Goal: Information Seeking & Learning: Learn about a topic

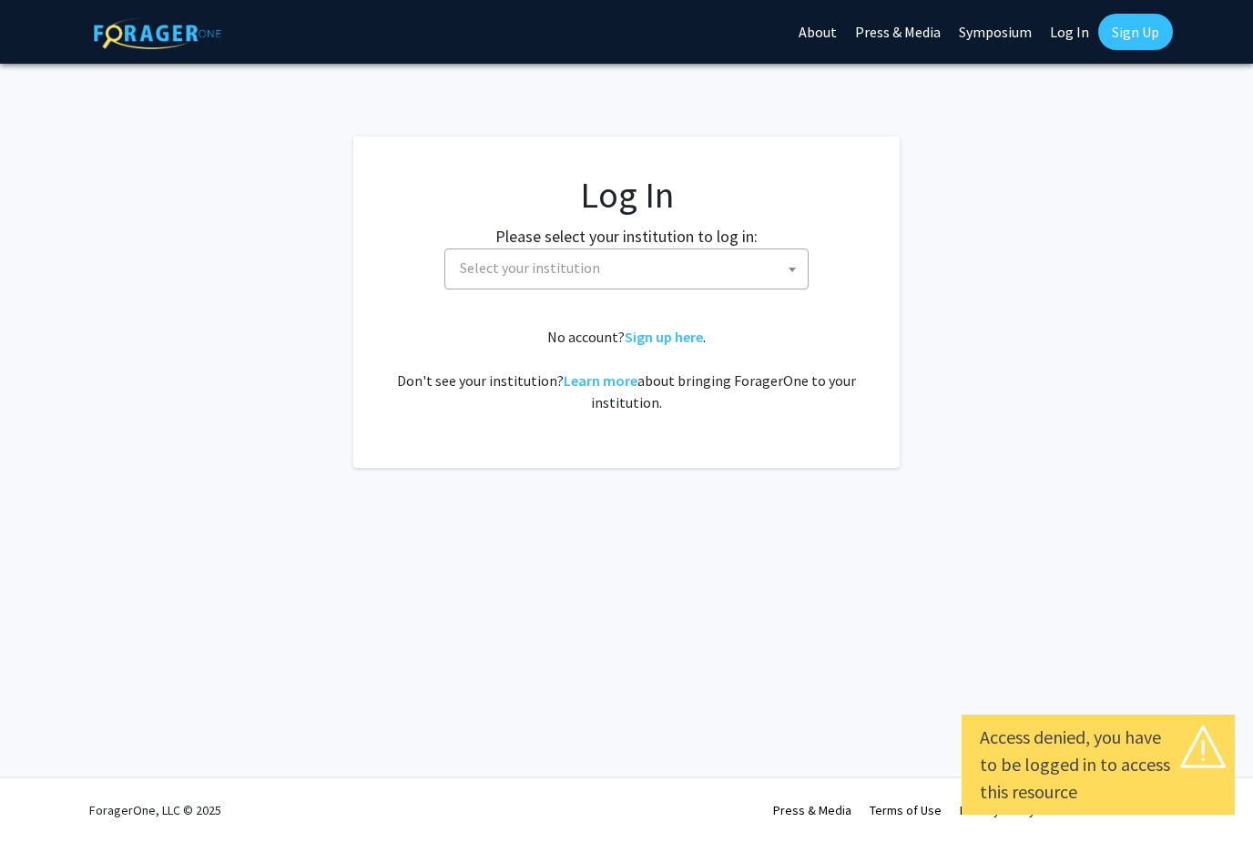
select select
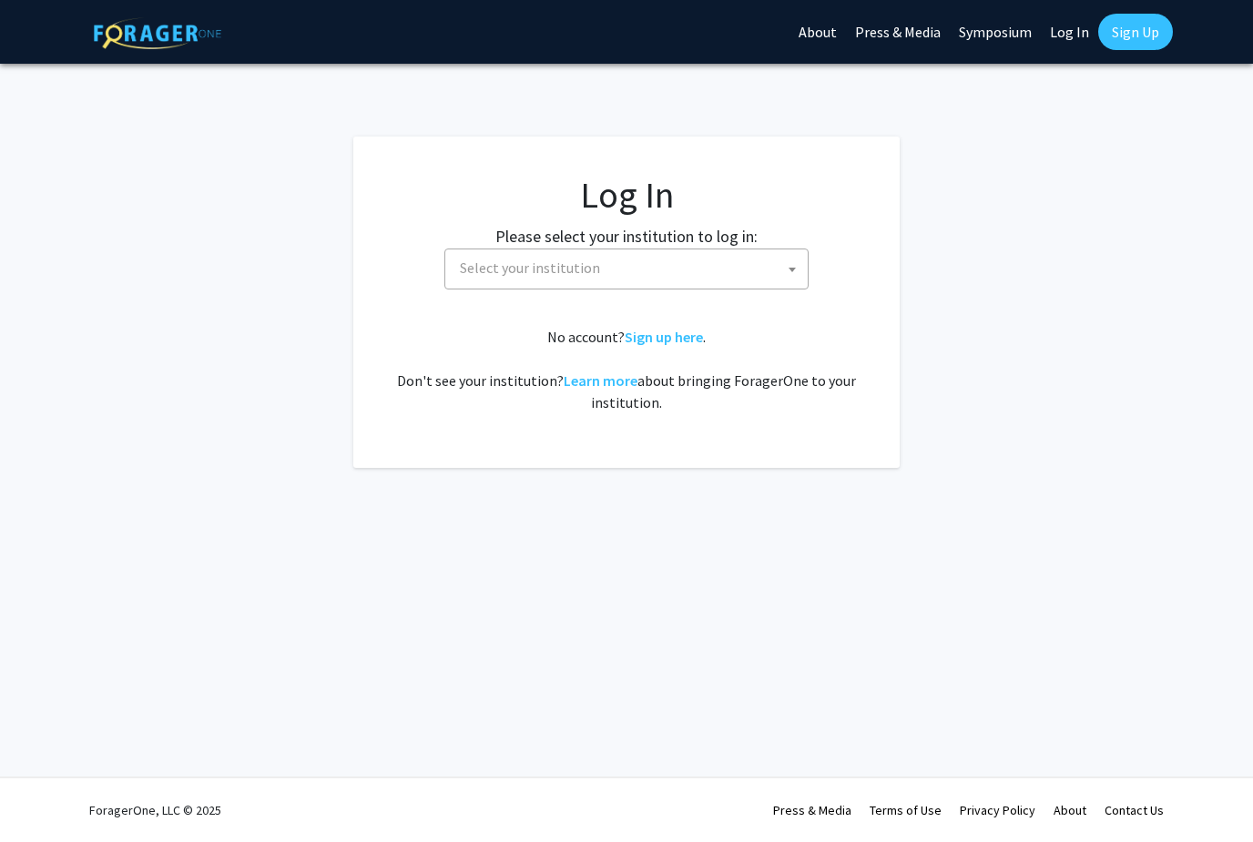
click at [590, 296] on fg-card-body "Log In Please select your institution to log in: [GEOGRAPHIC_DATA] [GEOGRAPHIC_…" at bounding box center [626, 302] width 473 height 259
click at [589, 279] on span "Select your institution" at bounding box center [629, 267] width 355 height 37
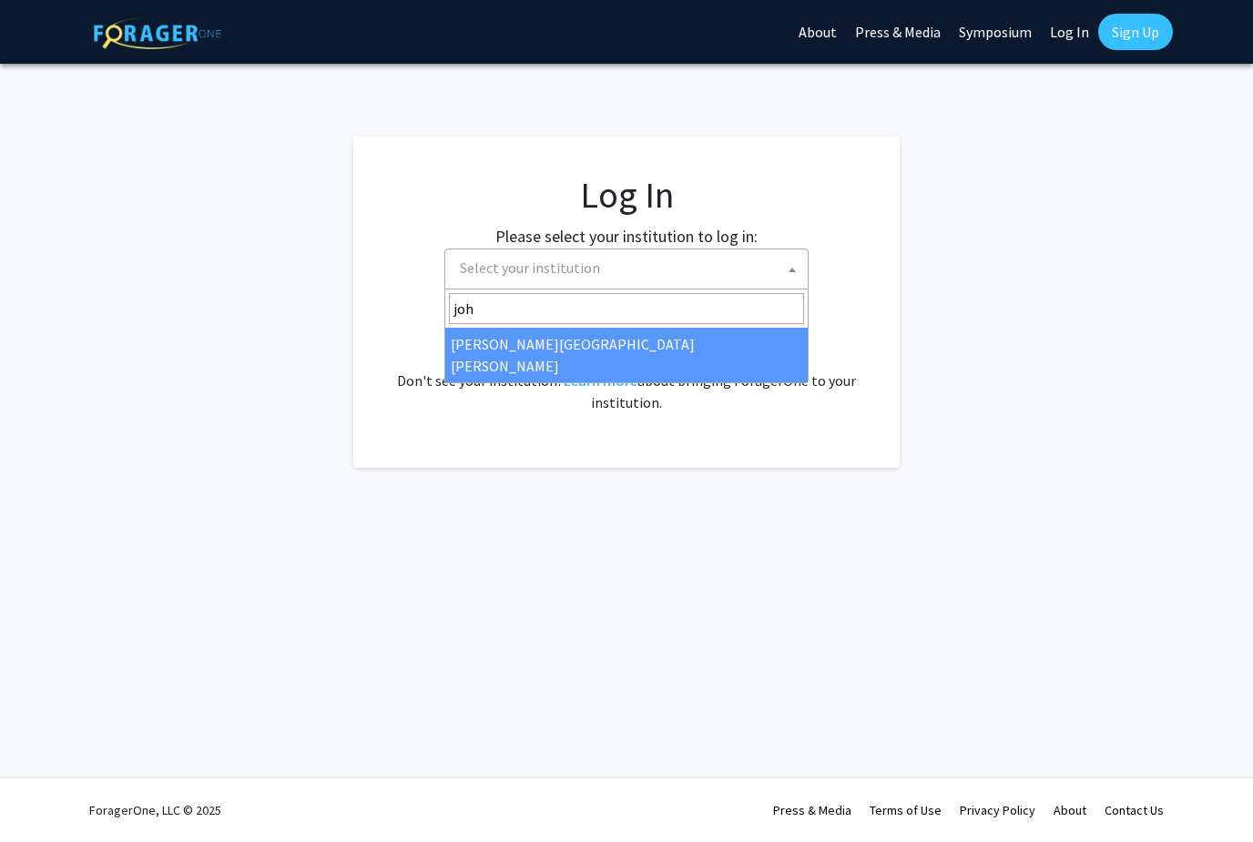
type input "joh"
select select "1"
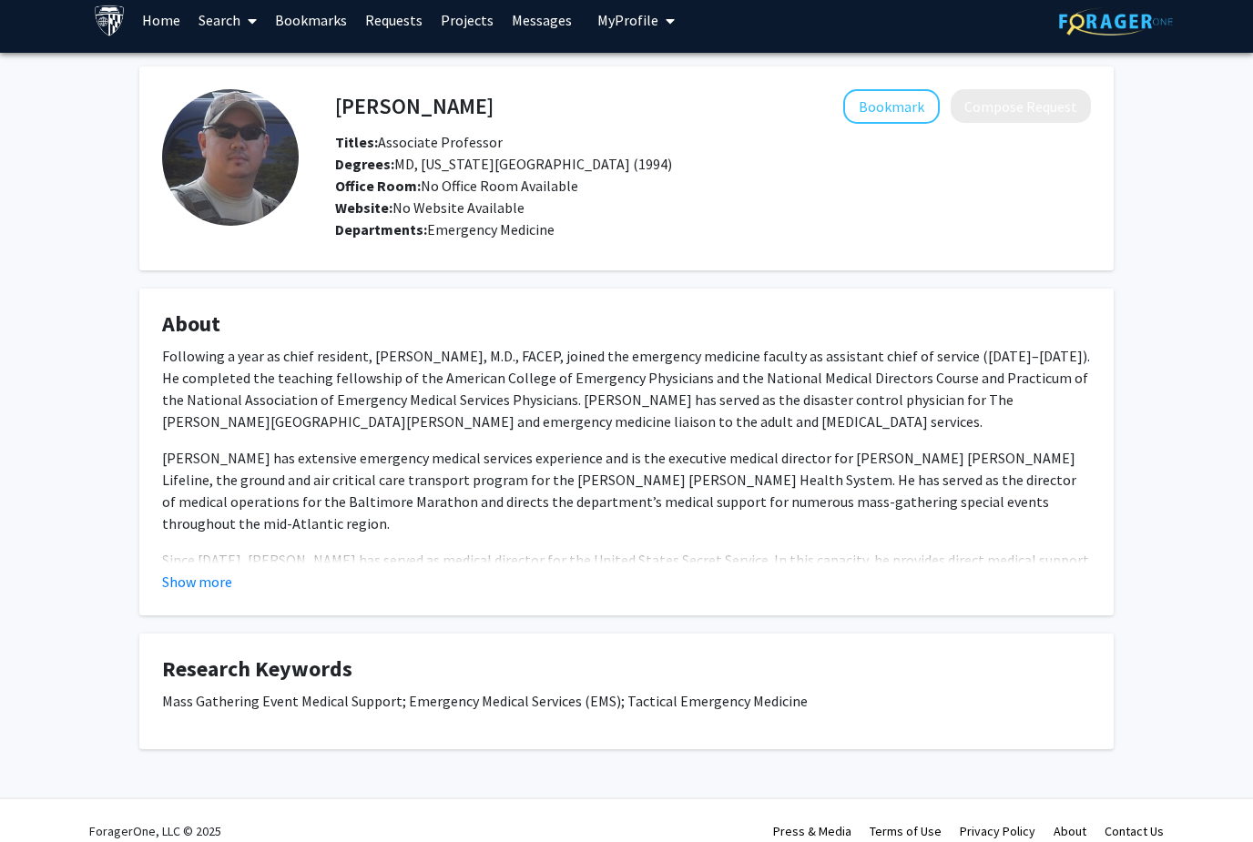
scroll to position [30, 0]
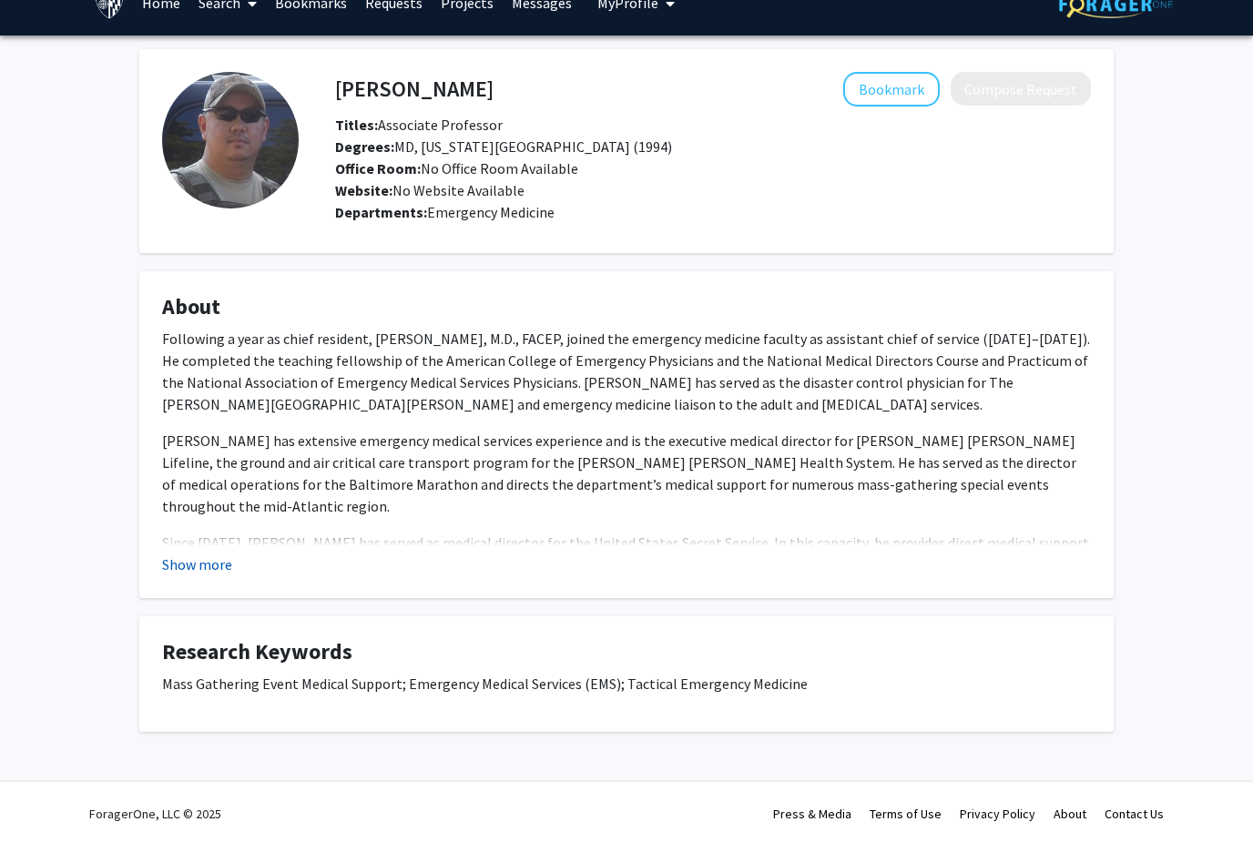
click at [184, 567] on button "Show more" at bounding box center [197, 565] width 70 height 22
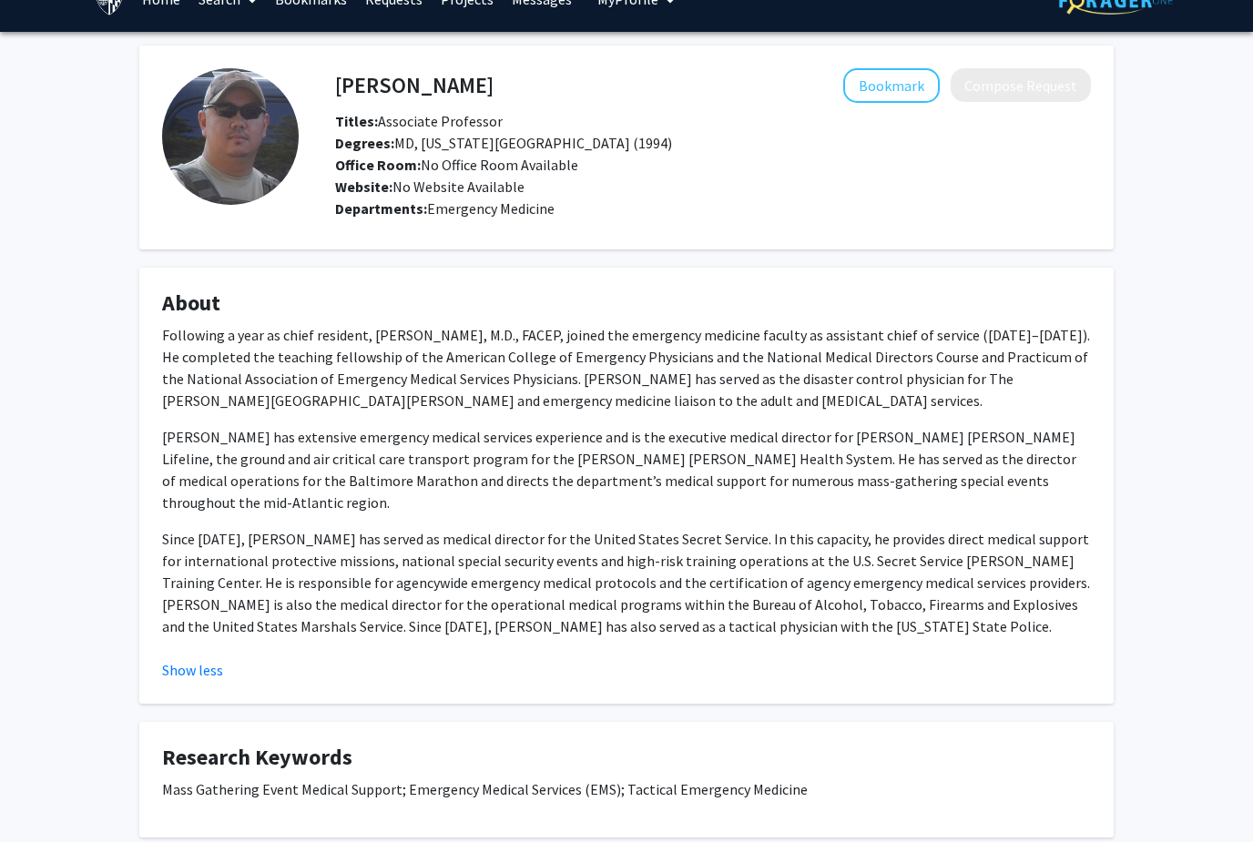
scroll to position [0, 0]
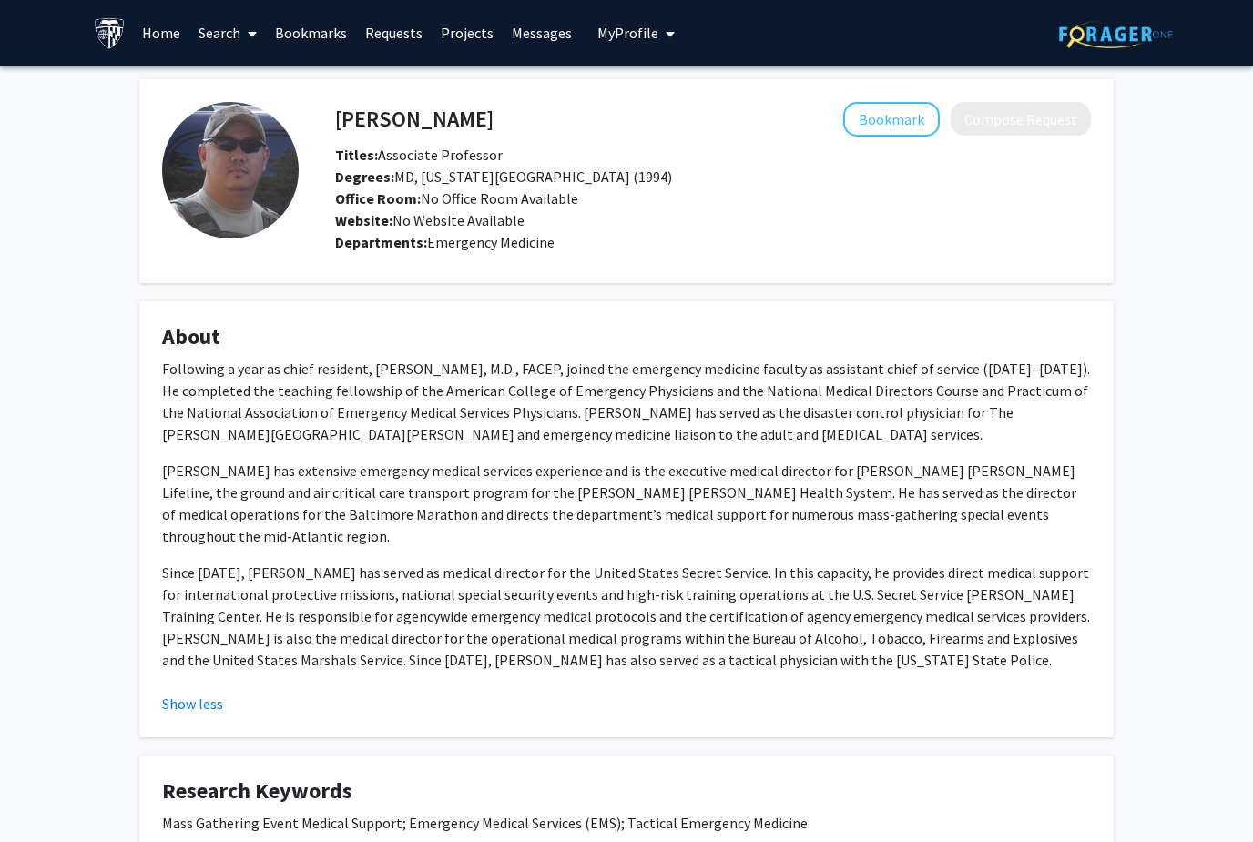
click at [461, 45] on link "Projects" at bounding box center [467, 33] width 71 height 64
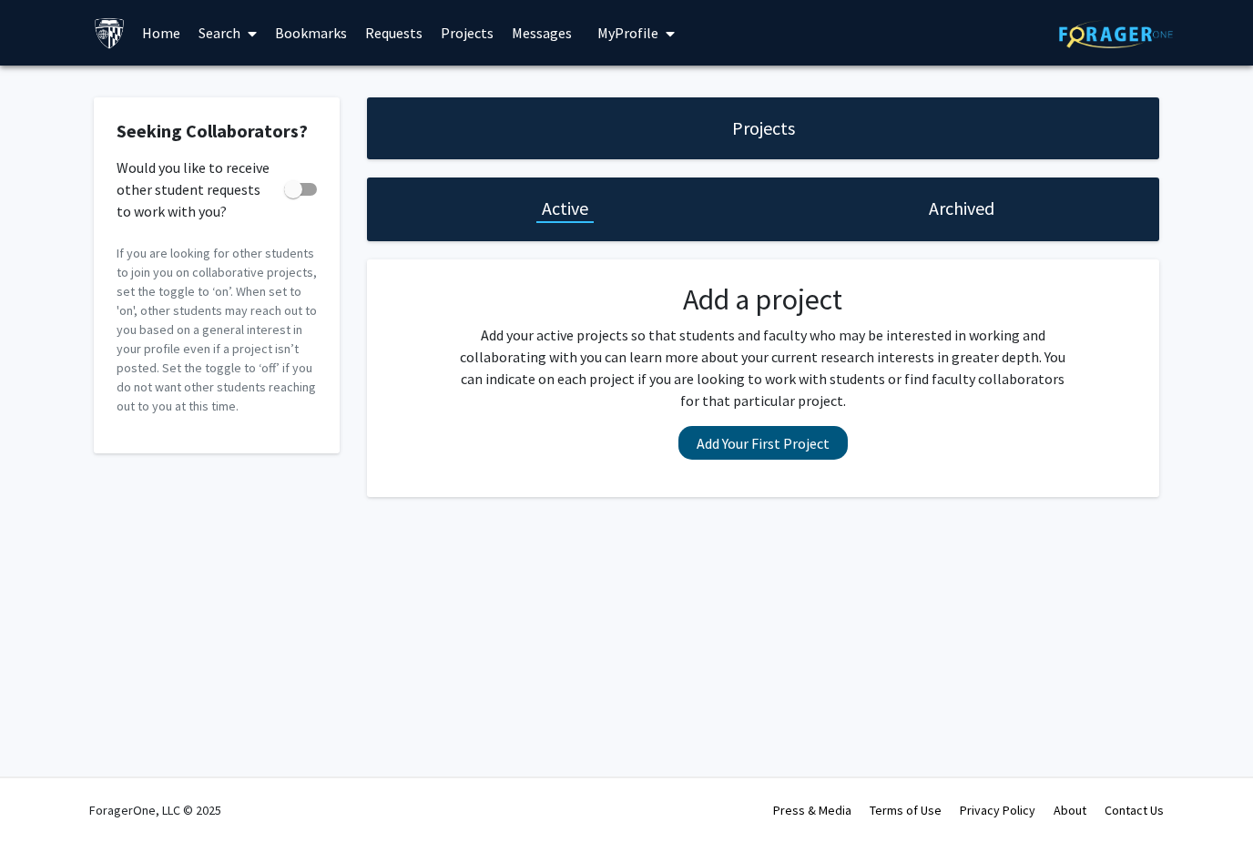
click at [713, 446] on button "Add Your First Project" at bounding box center [762, 443] width 169 height 34
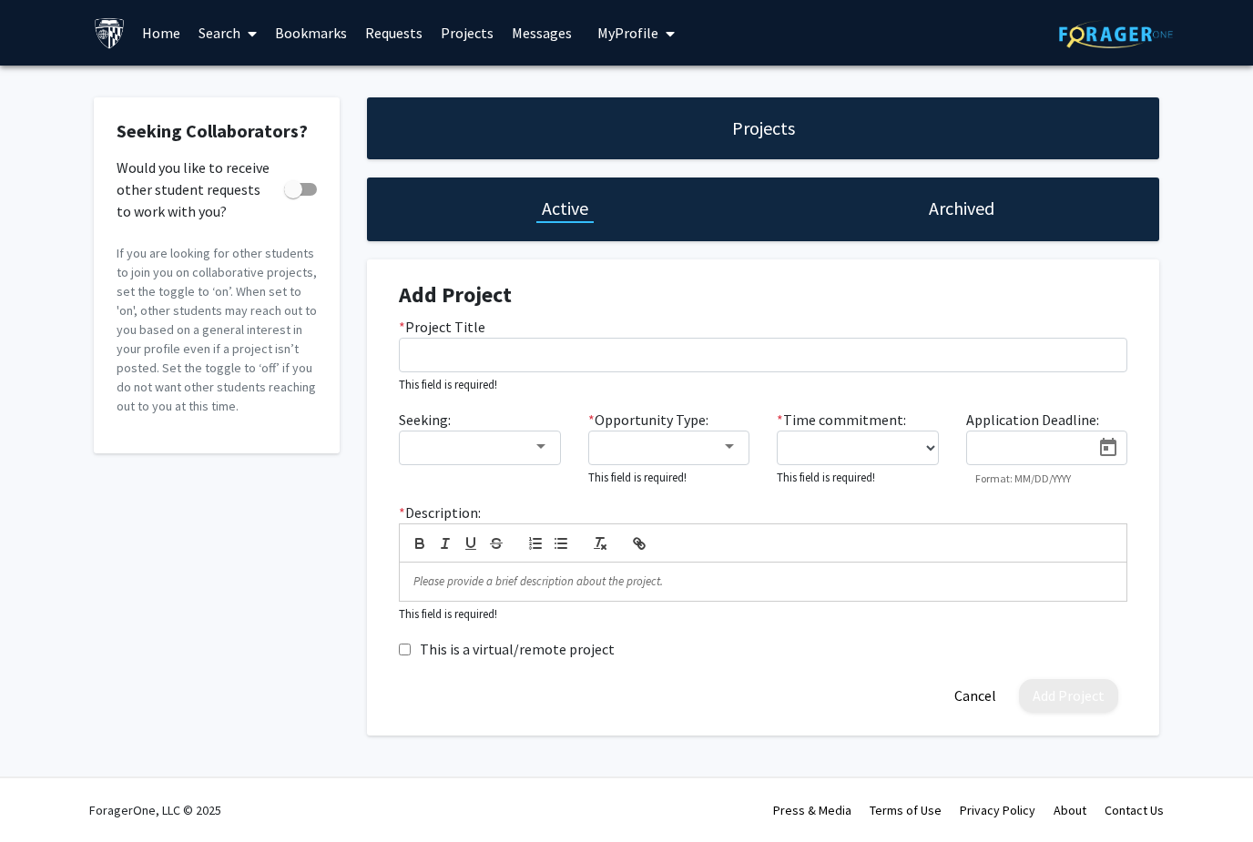
click at [165, 9] on link "Home" at bounding box center [161, 33] width 56 height 64
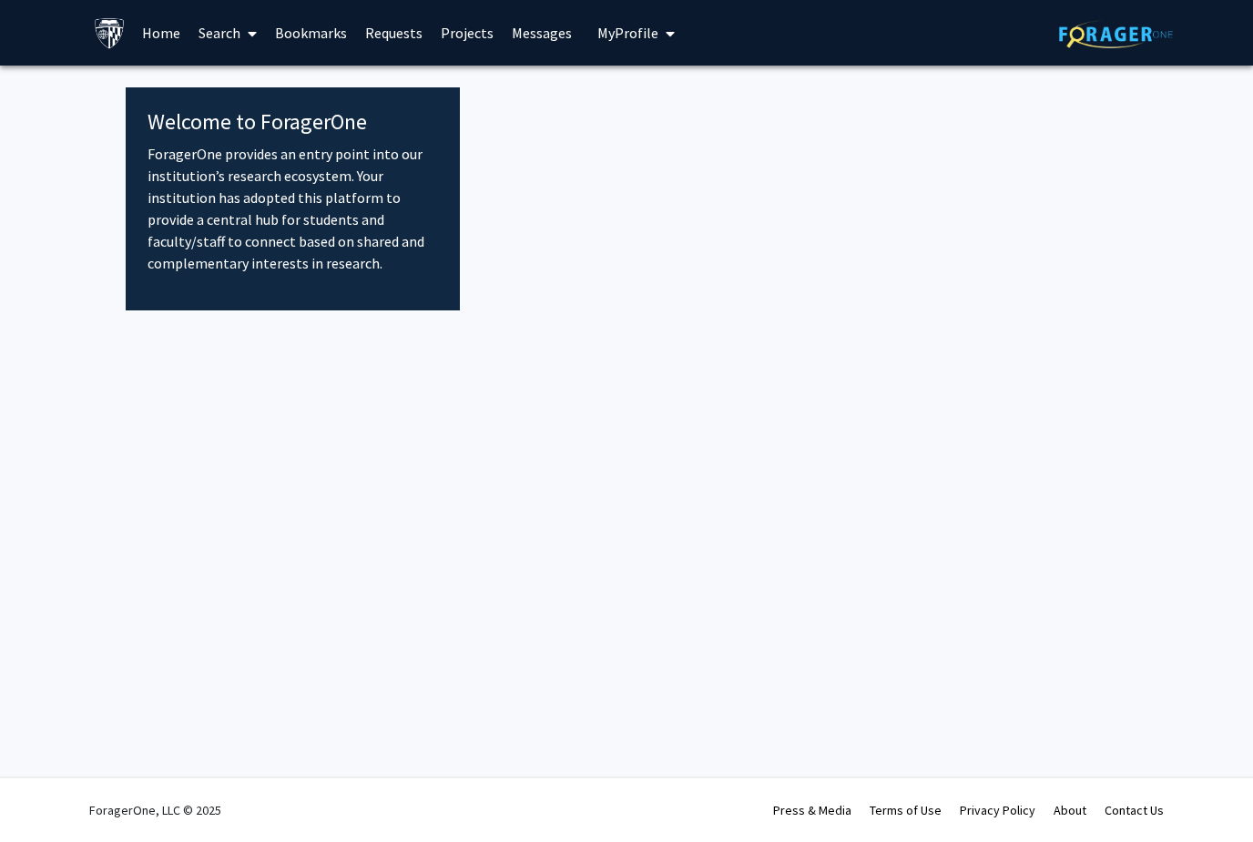
click at [165, 22] on link "Home" at bounding box center [161, 33] width 56 height 64
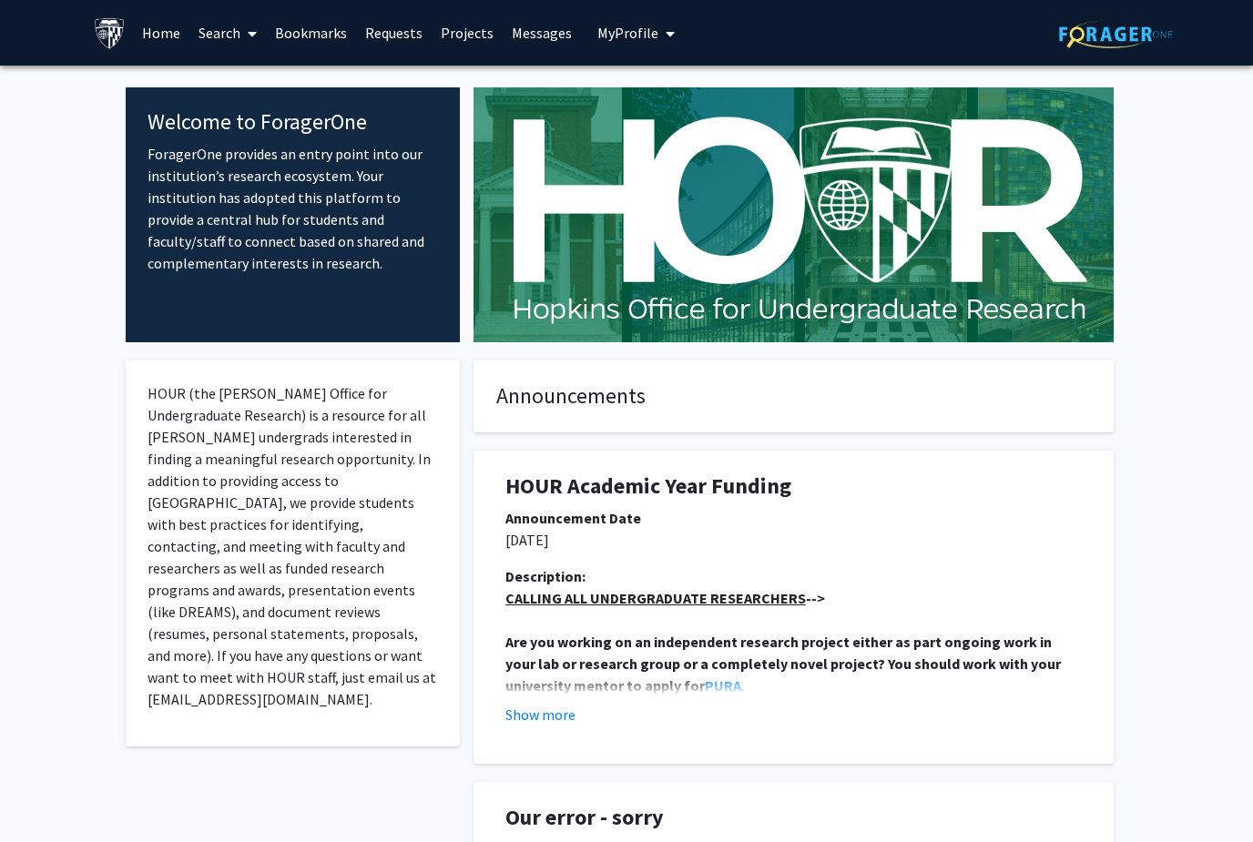
click at [658, 36] on span "My profile dropdown to access profile and logout" at bounding box center [666, 34] width 16 height 64
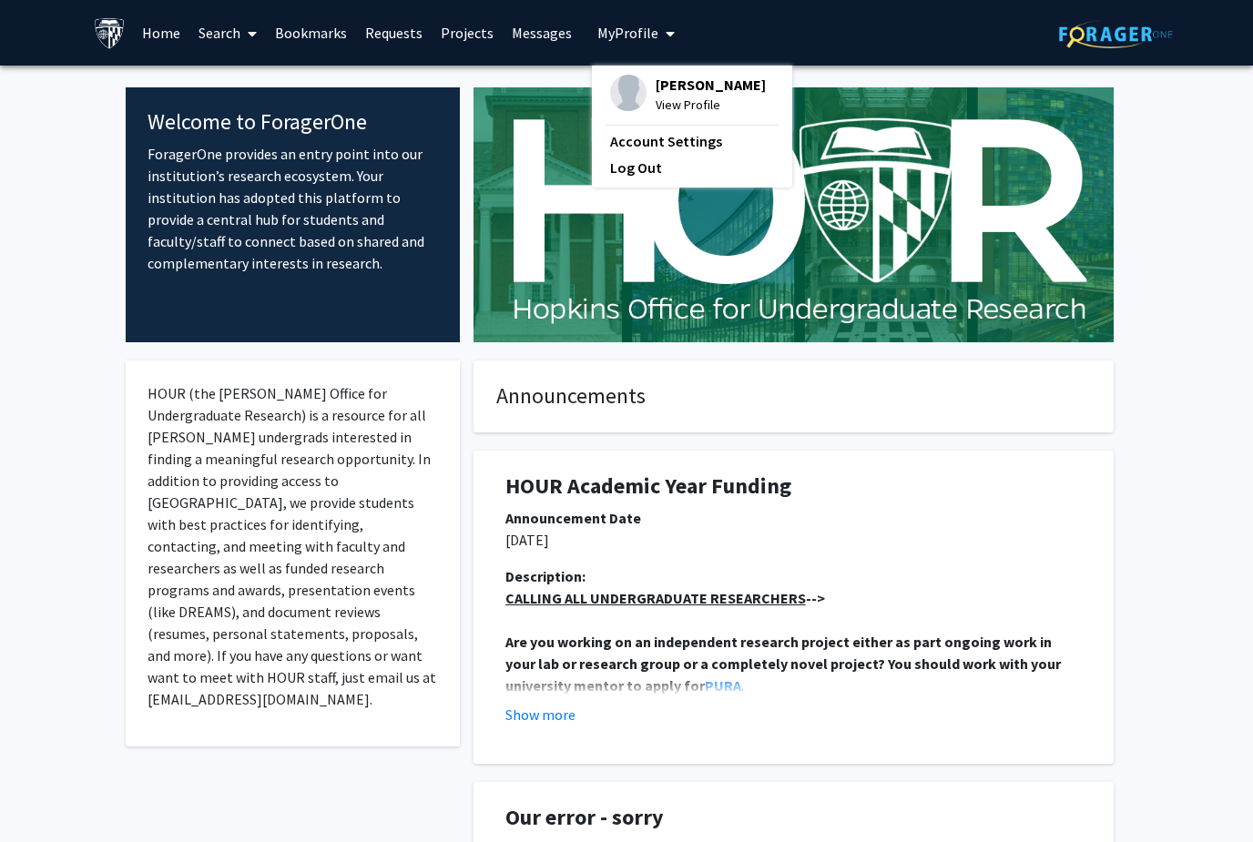
click at [658, 36] on span "My profile dropdown to access profile and logout" at bounding box center [666, 34] width 16 height 64
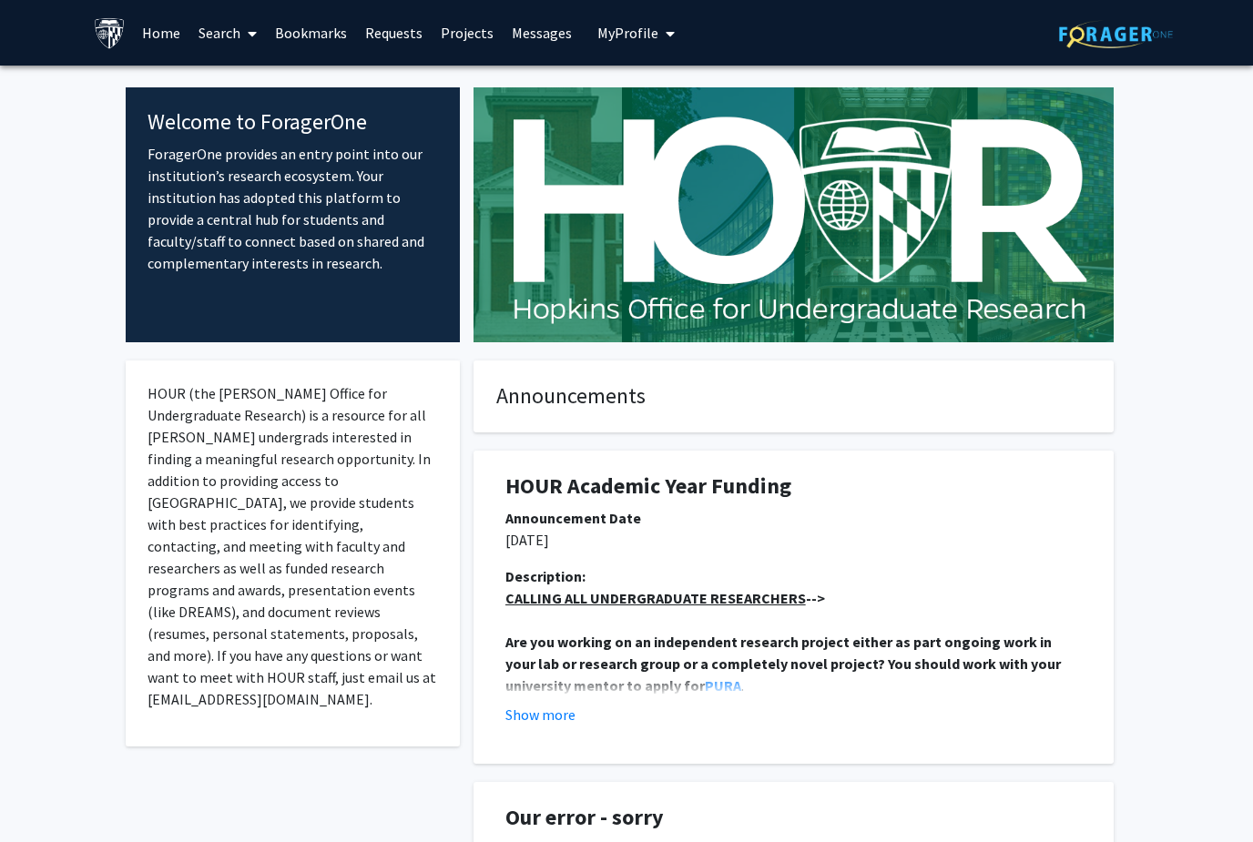
click at [535, 36] on link "Messages" at bounding box center [542, 33] width 78 height 64
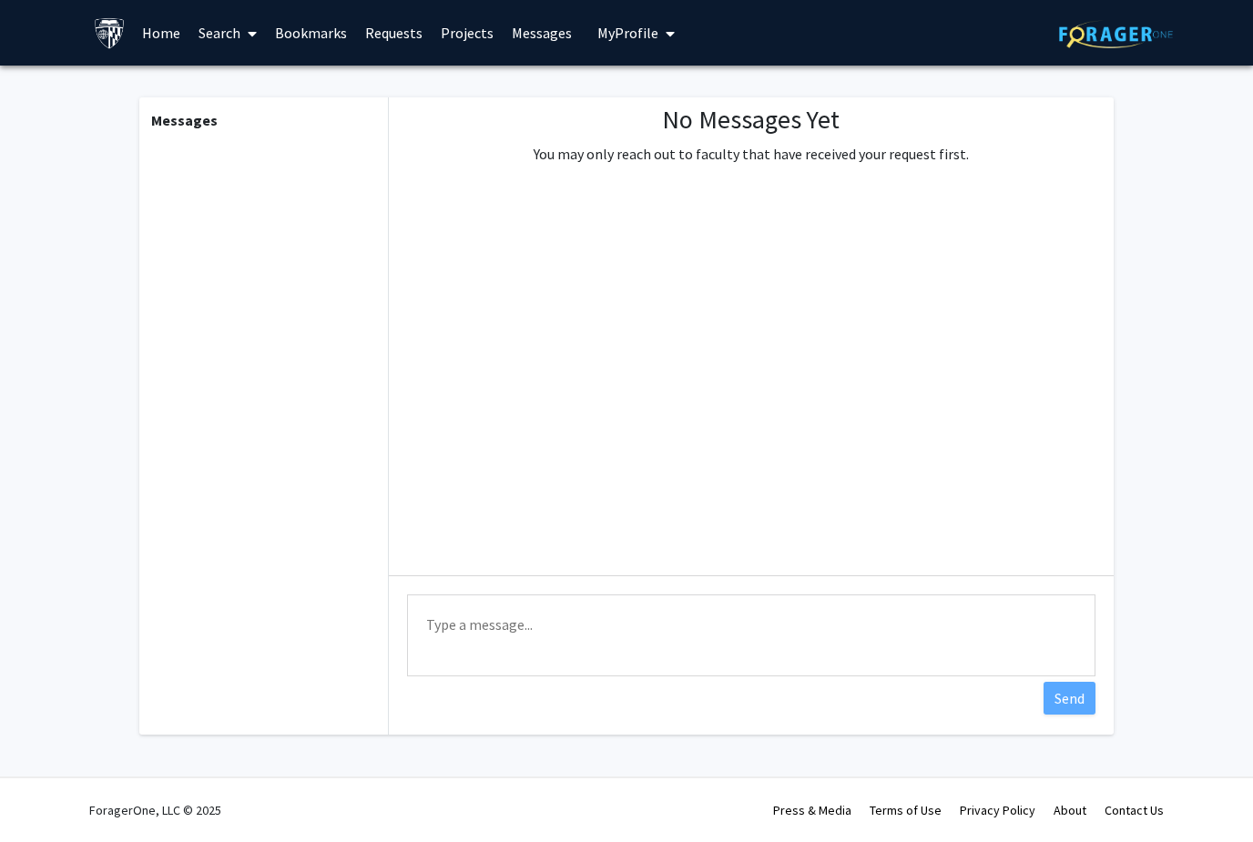
click at [469, 32] on link "Projects" at bounding box center [467, 33] width 71 height 64
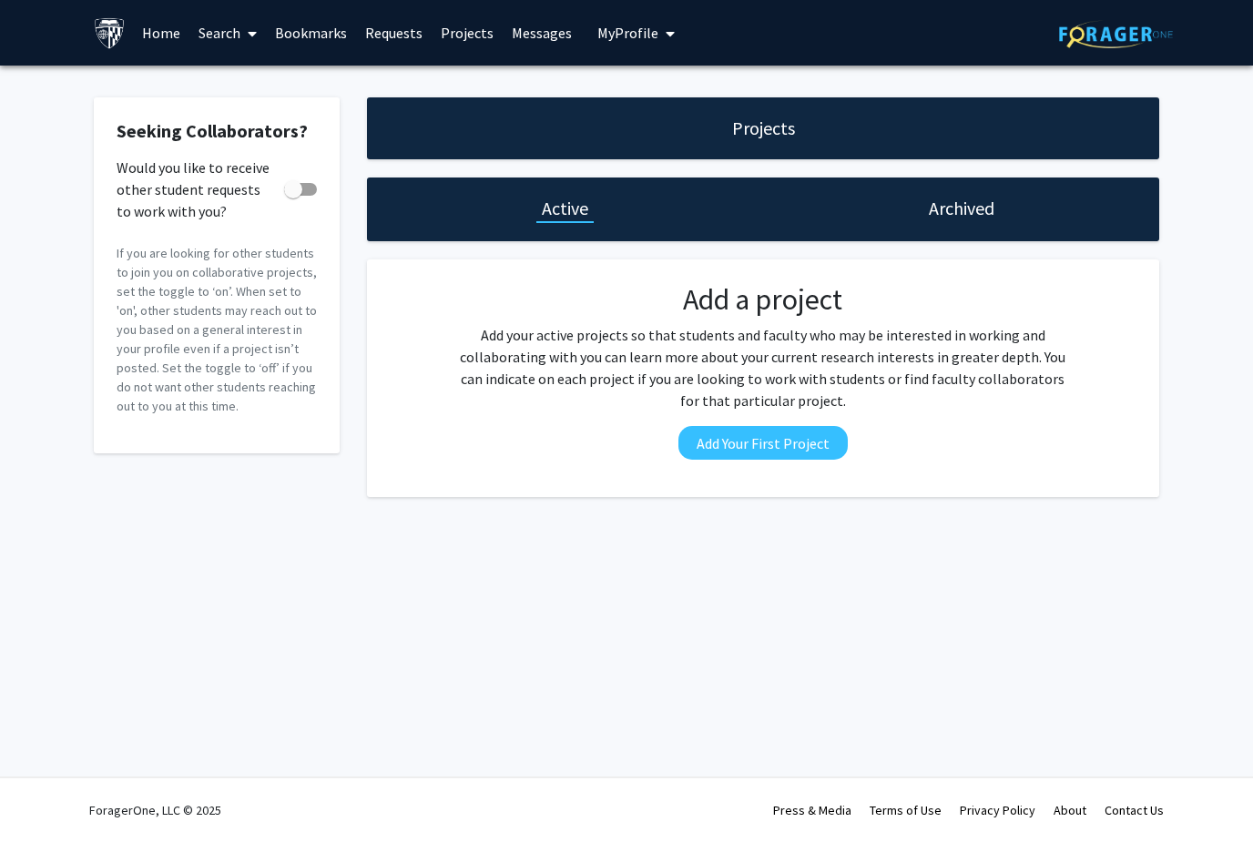
click at [352, 25] on link "Bookmarks" at bounding box center [311, 33] width 90 height 64
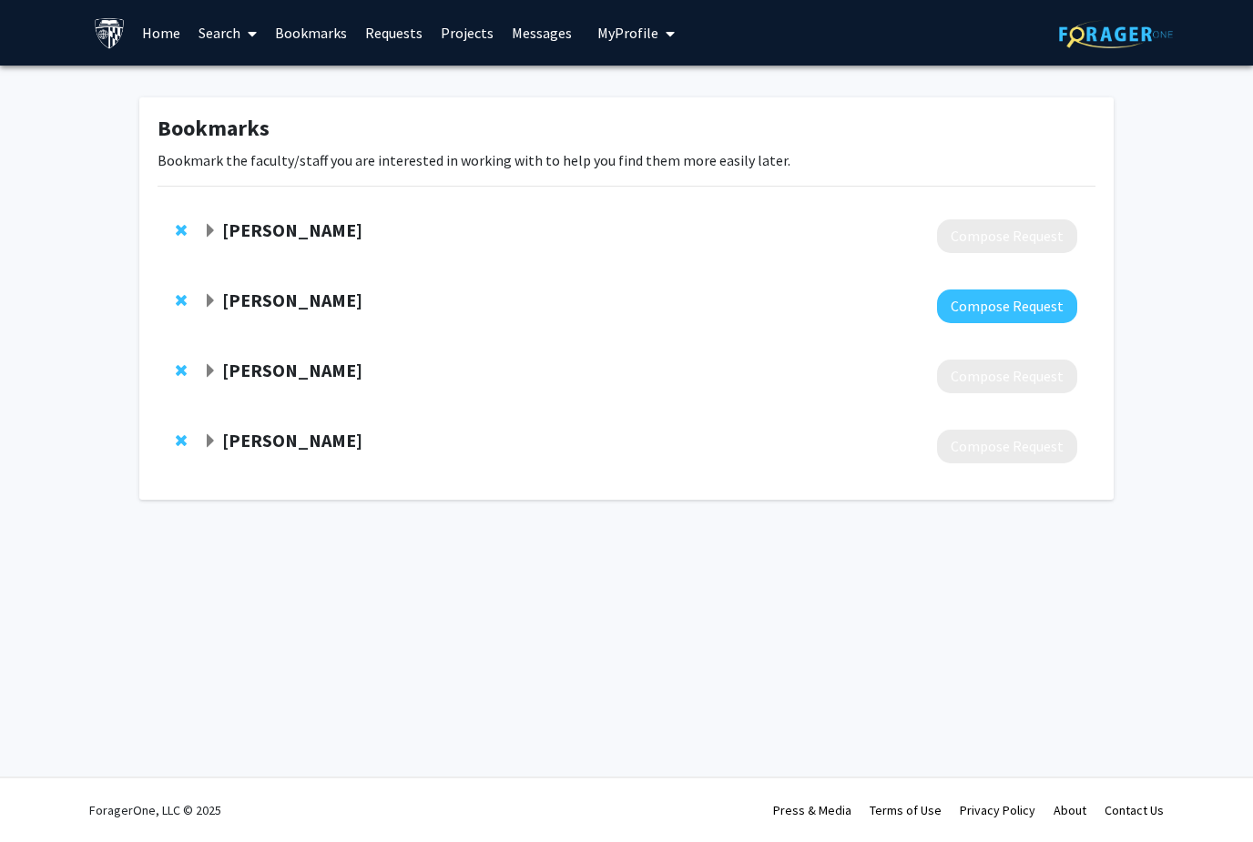
click at [217, 40] on link "Search" at bounding box center [227, 33] width 76 height 64
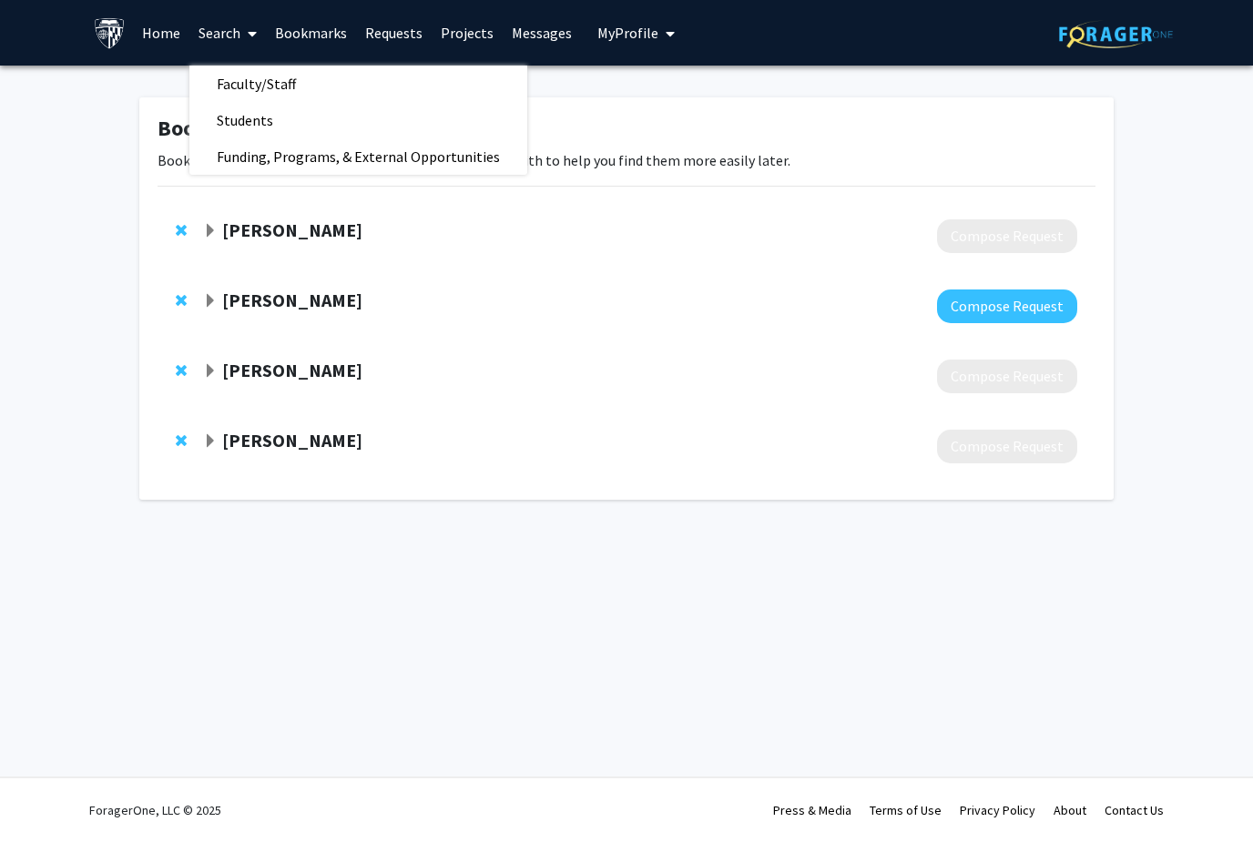
click at [167, 44] on link "Home" at bounding box center [161, 33] width 56 height 64
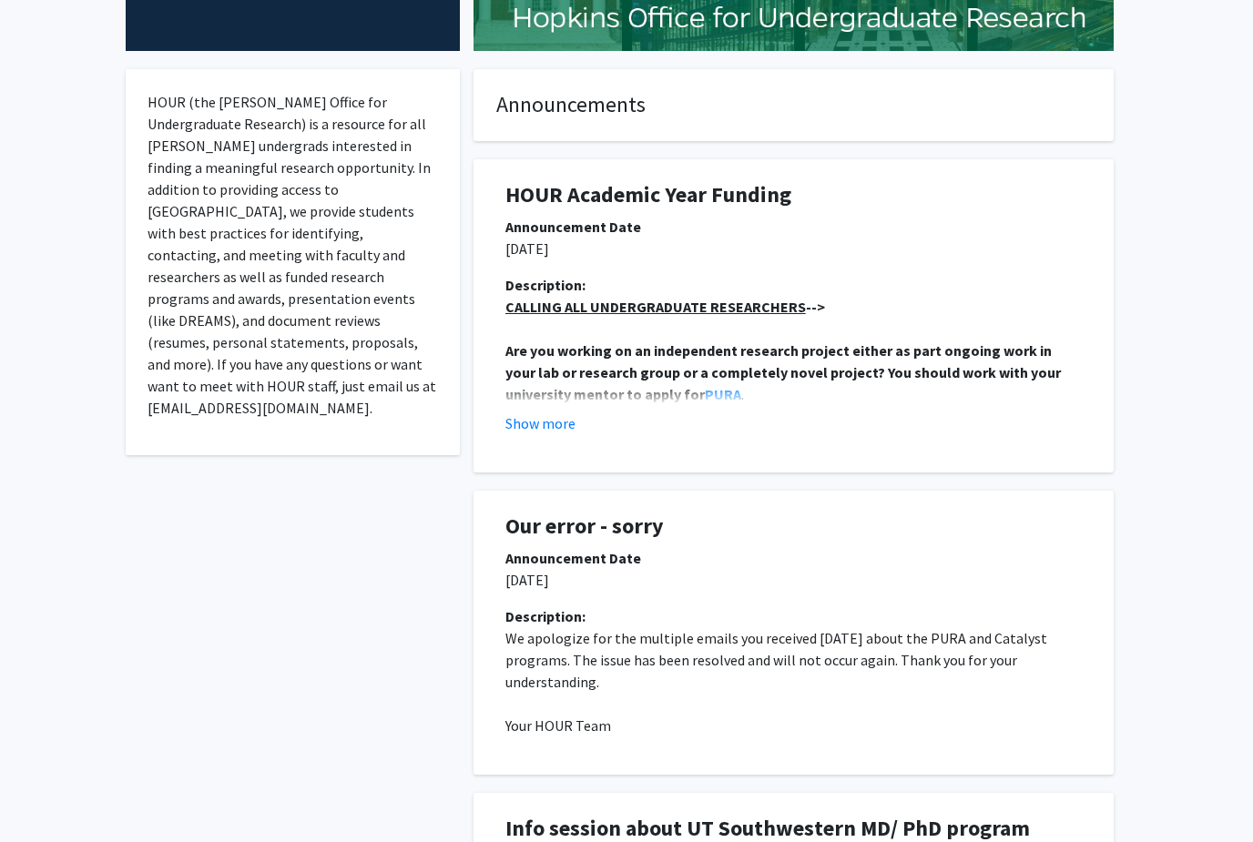
scroll to position [434, 0]
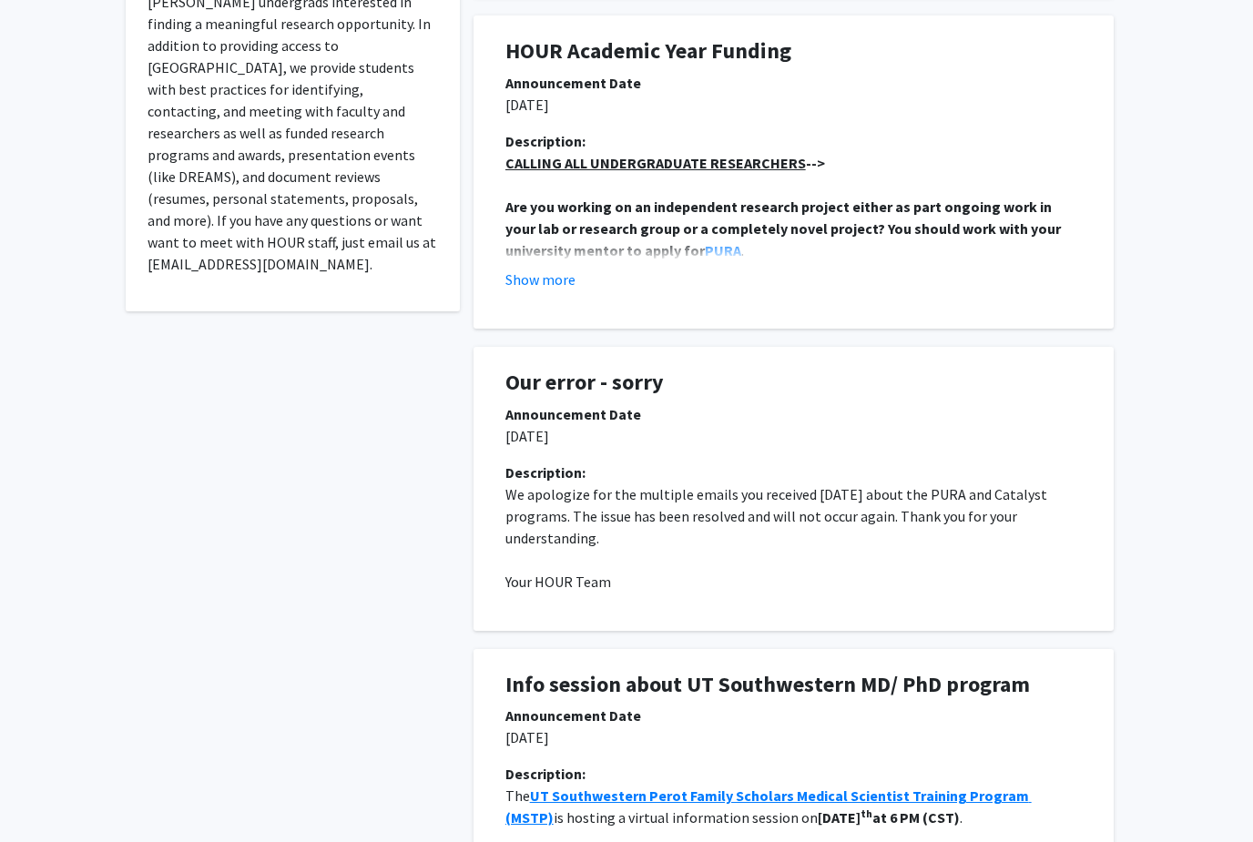
click at [564, 281] on button "Show more" at bounding box center [540, 280] width 70 height 22
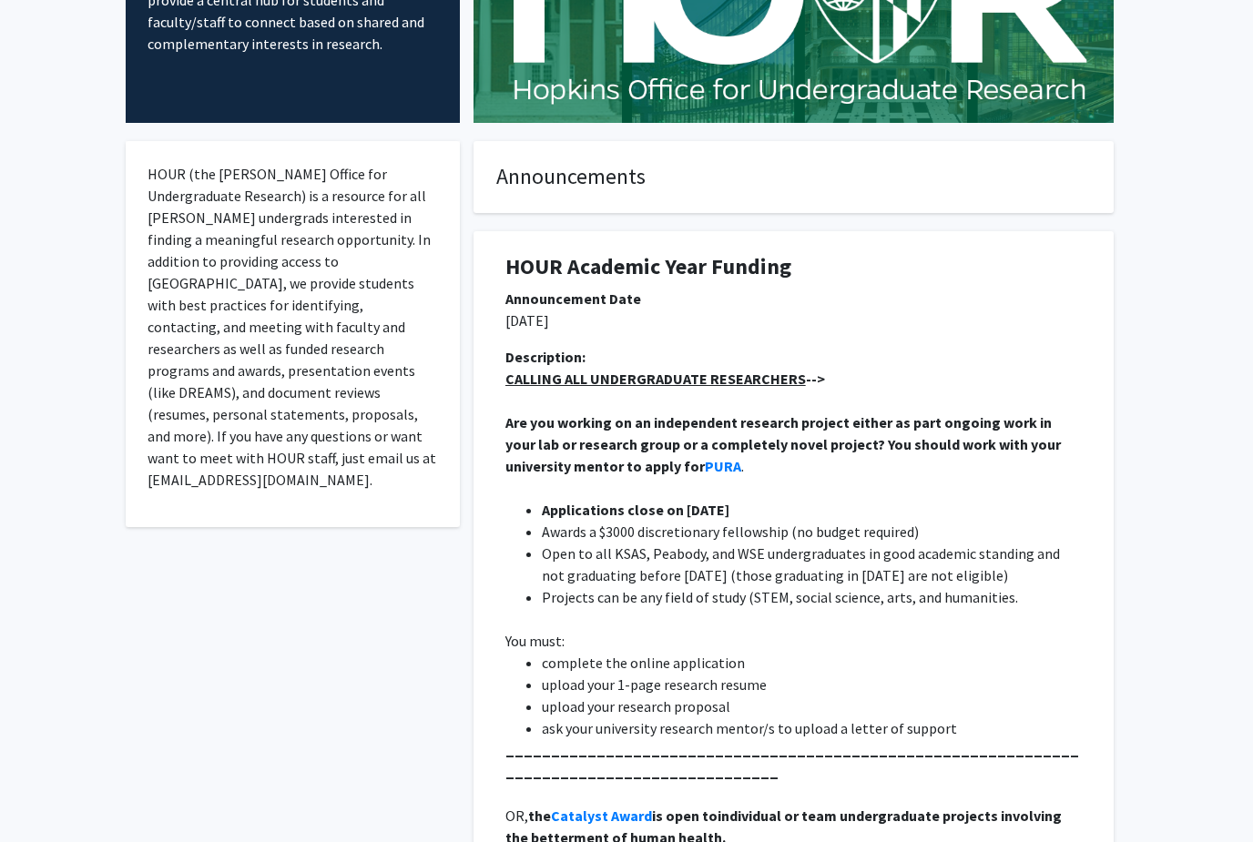
scroll to position [0, 0]
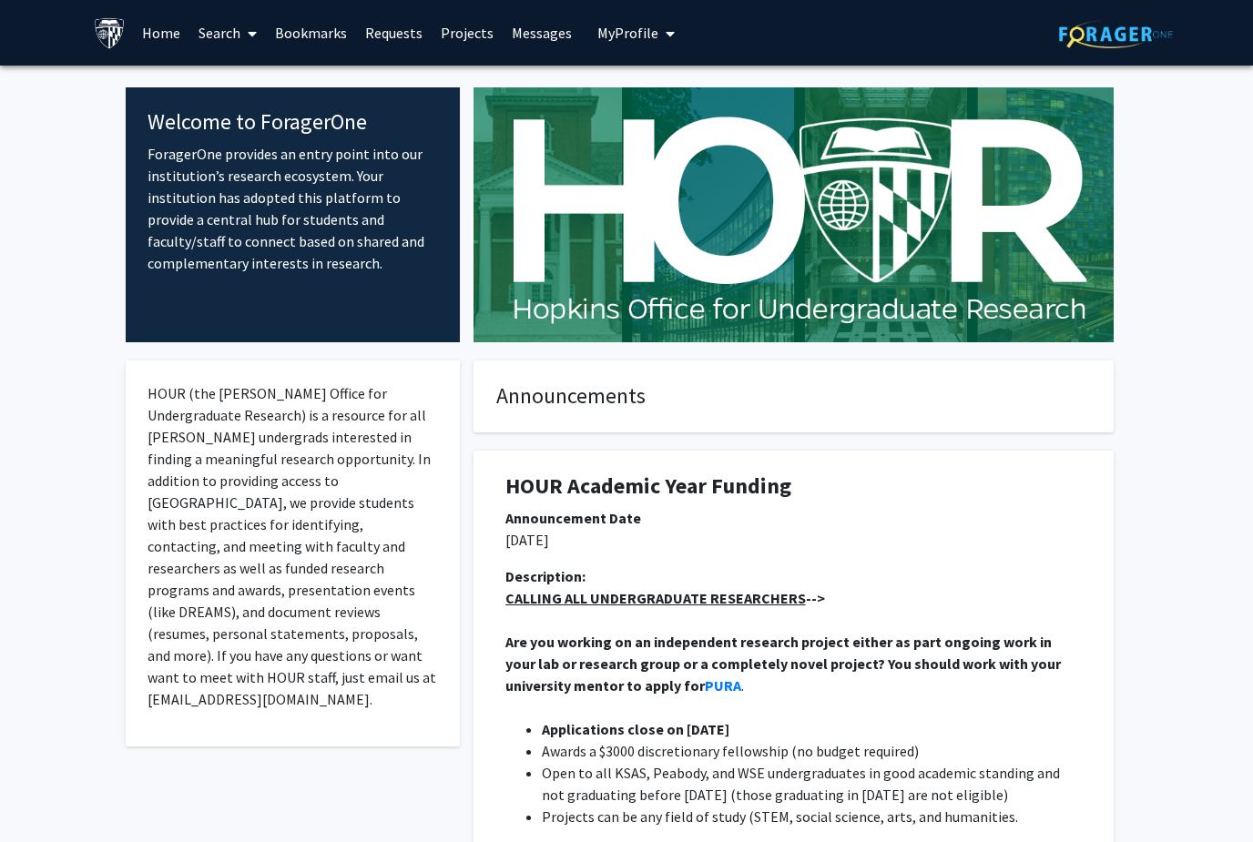
click at [648, 21] on button "My Profile" at bounding box center [636, 33] width 88 height 66
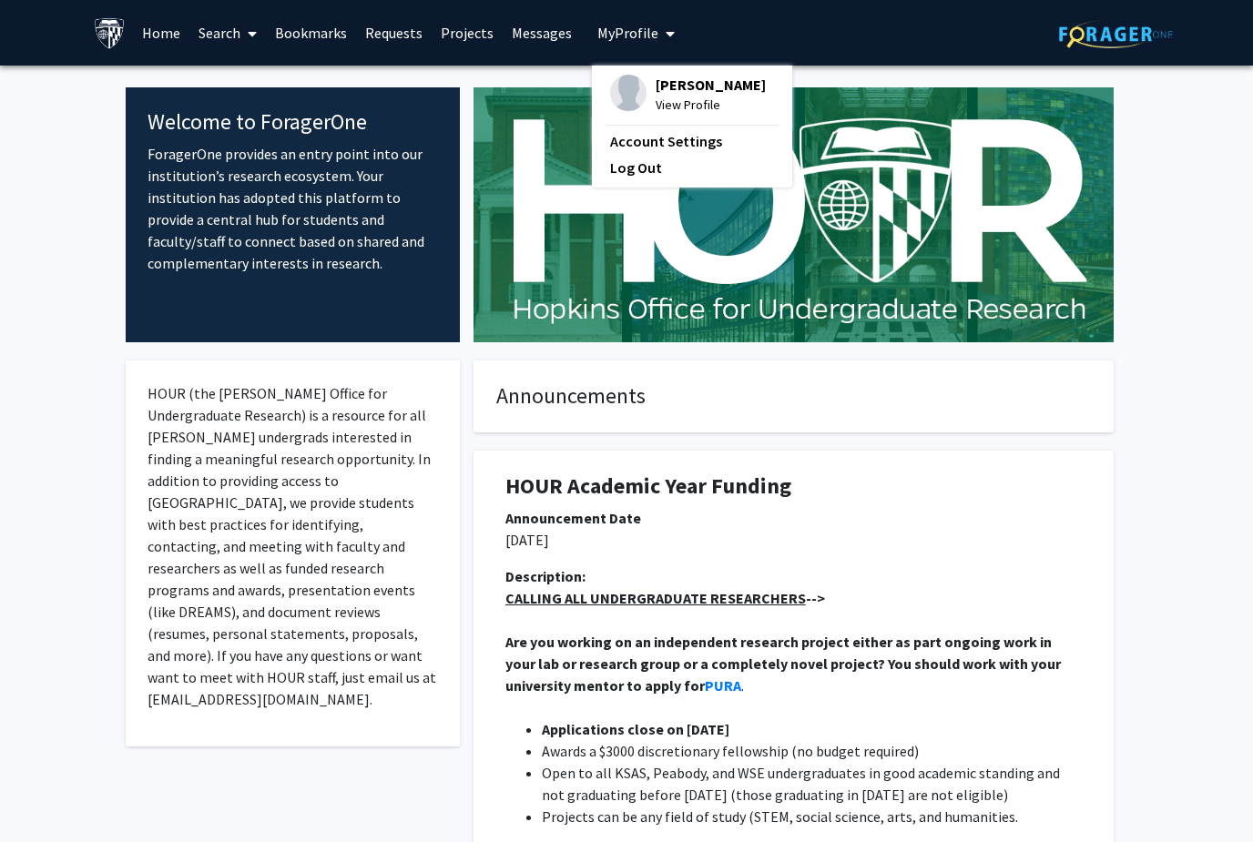
click at [648, 21] on button "My Profile" at bounding box center [636, 33] width 88 height 66
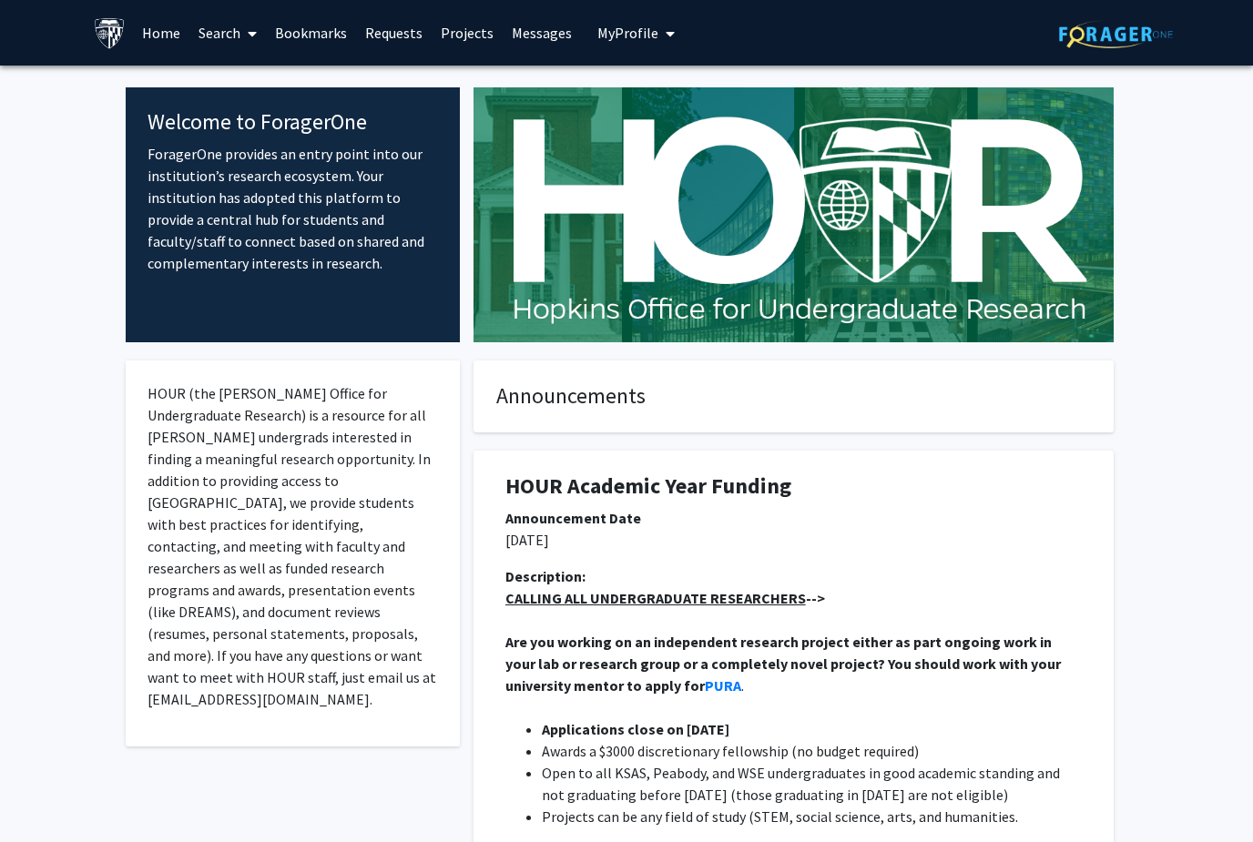
click at [116, 39] on img at bounding box center [110, 33] width 32 height 32
click at [244, 46] on span at bounding box center [248, 34] width 16 height 64
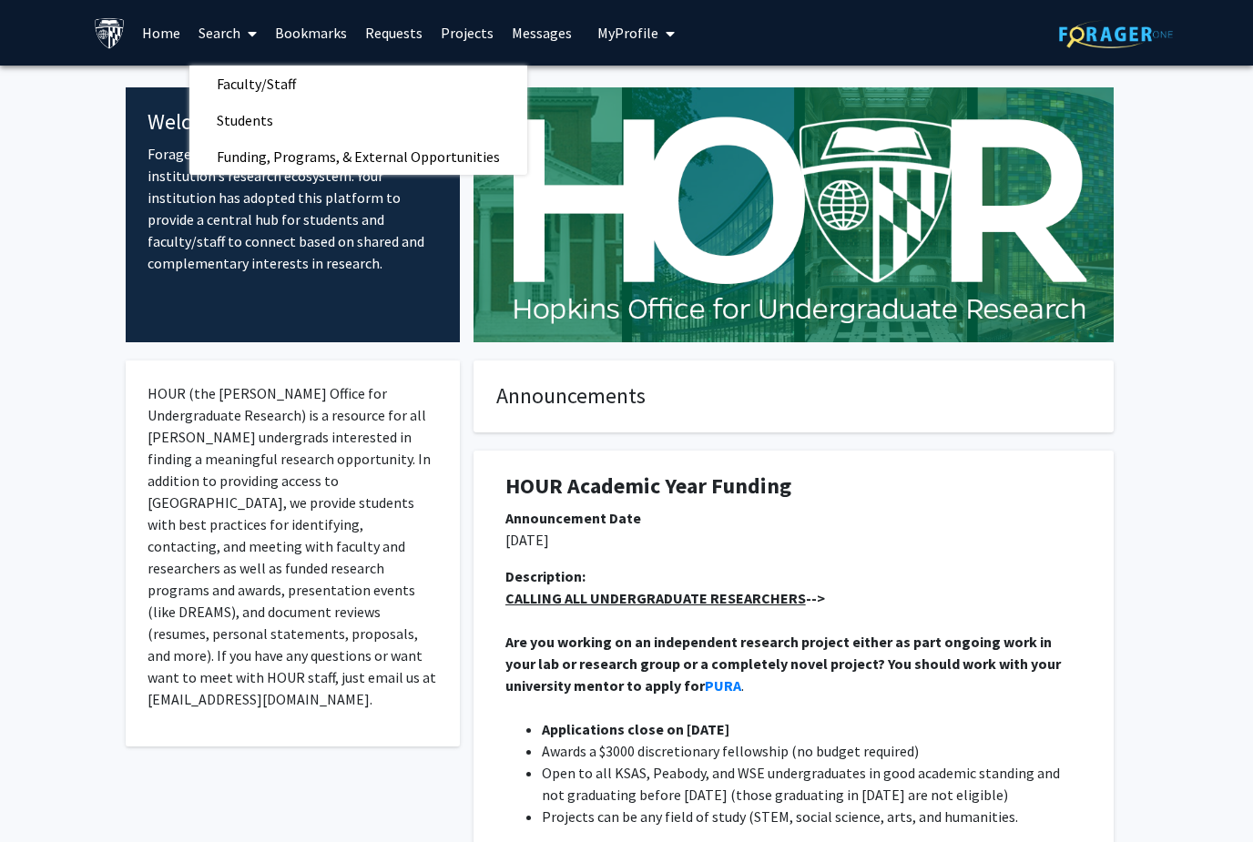
click at [244, 27] on span at bounding box center [248, 34] width 16 height 64
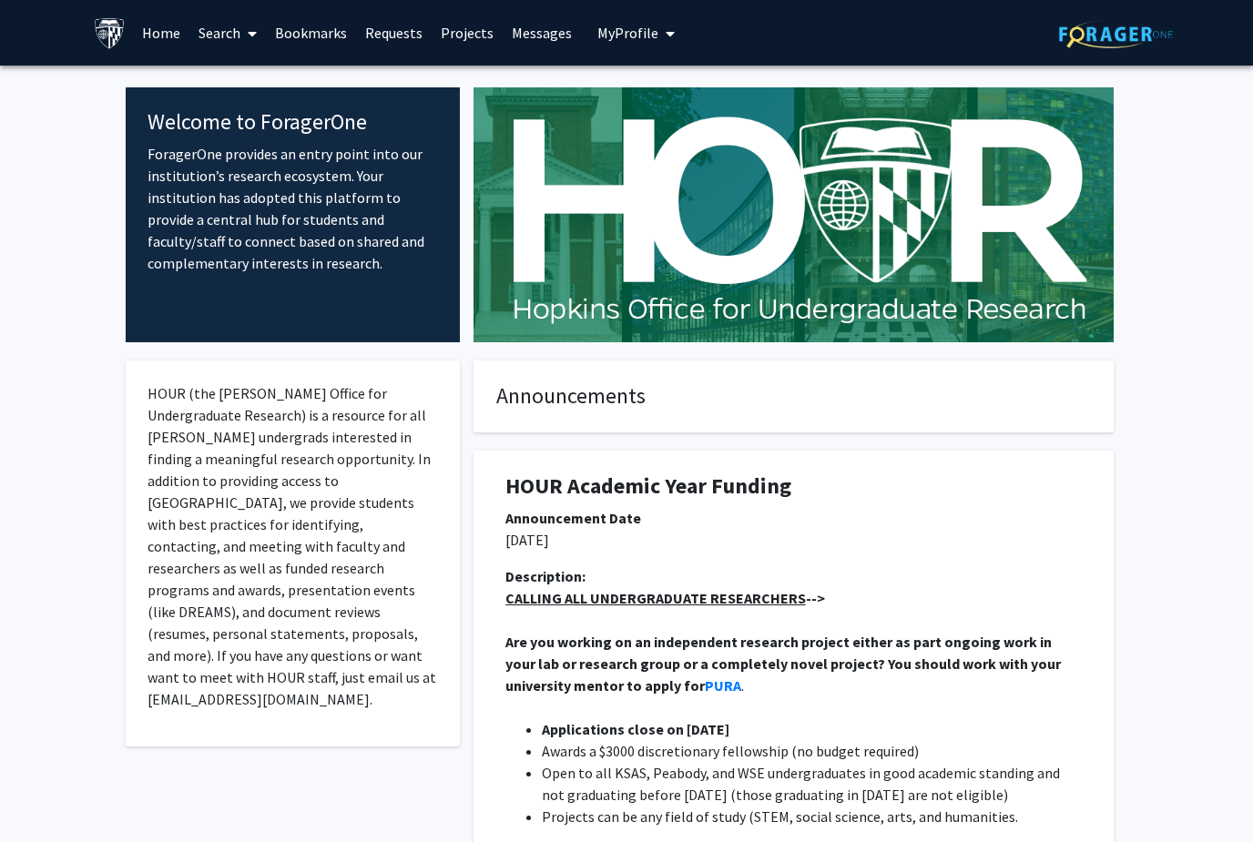
click at [243, 29] on span at bounding box center [248, 34] width 16 height 64
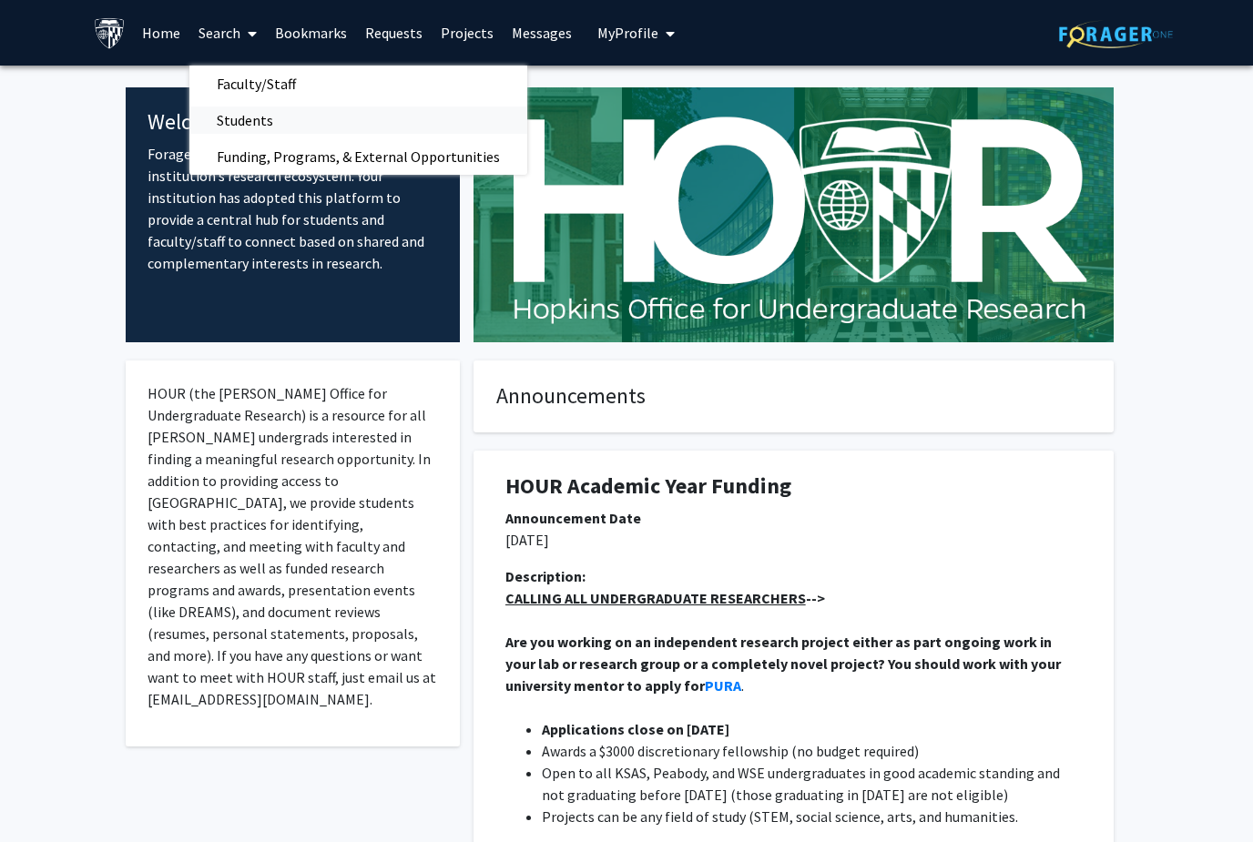
click at [280, 135] on span "Students" at bounding box center [244, 120] width 111 height 36
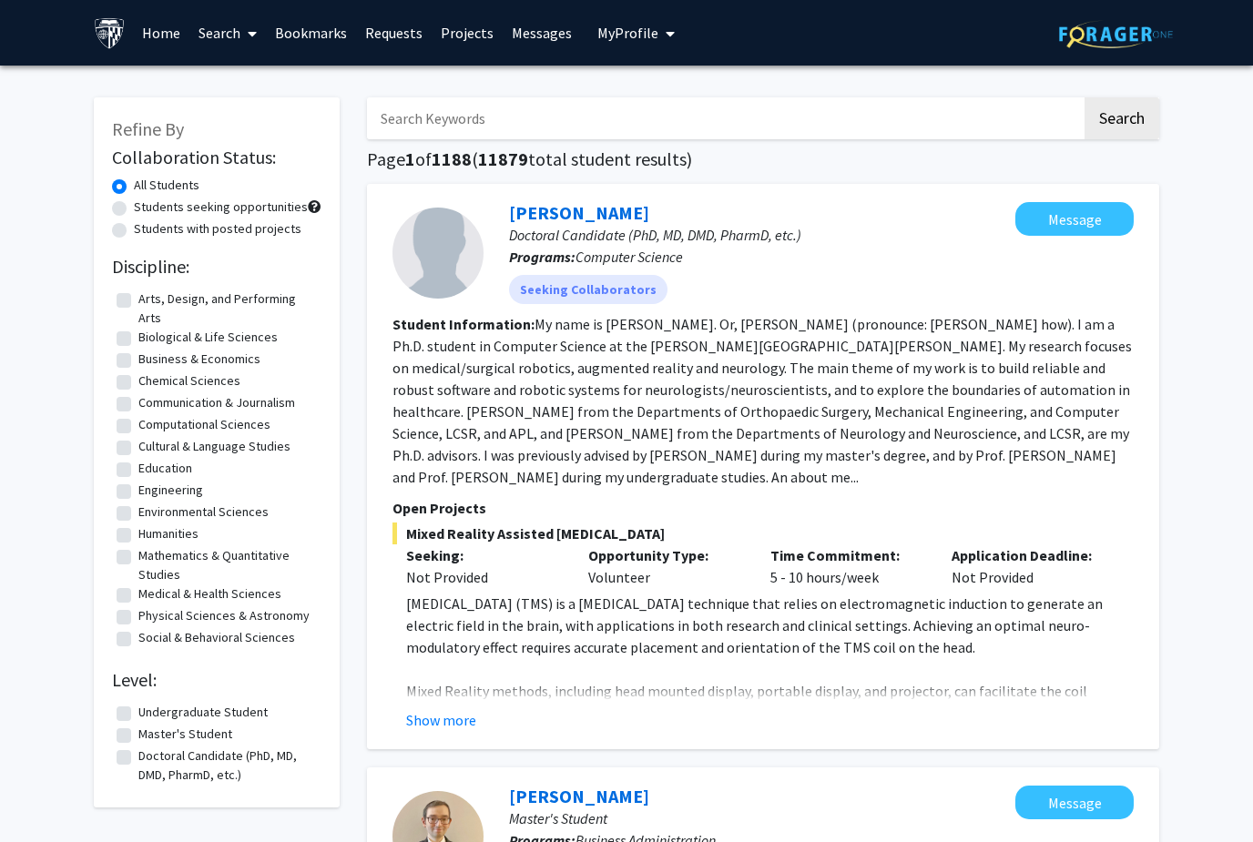
scroll to position [37, 0]
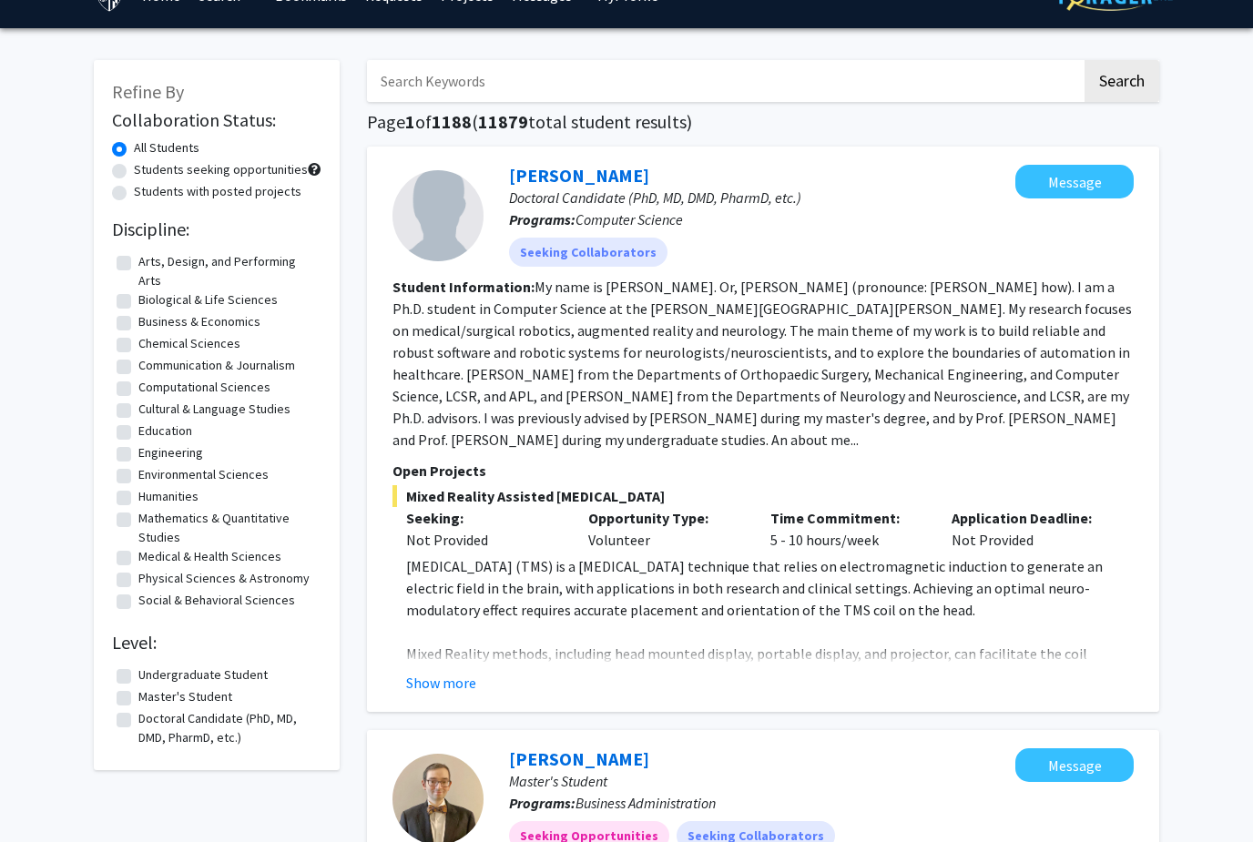
click at [138, 547] on label "Medical & Health Sciences" at bounding box center [209, 556] width 143 height 19
click at [138, 547] on input "Medical & Health Sciences" at bounding box center [144, 553] width 12 height 12
checkbox input "true"
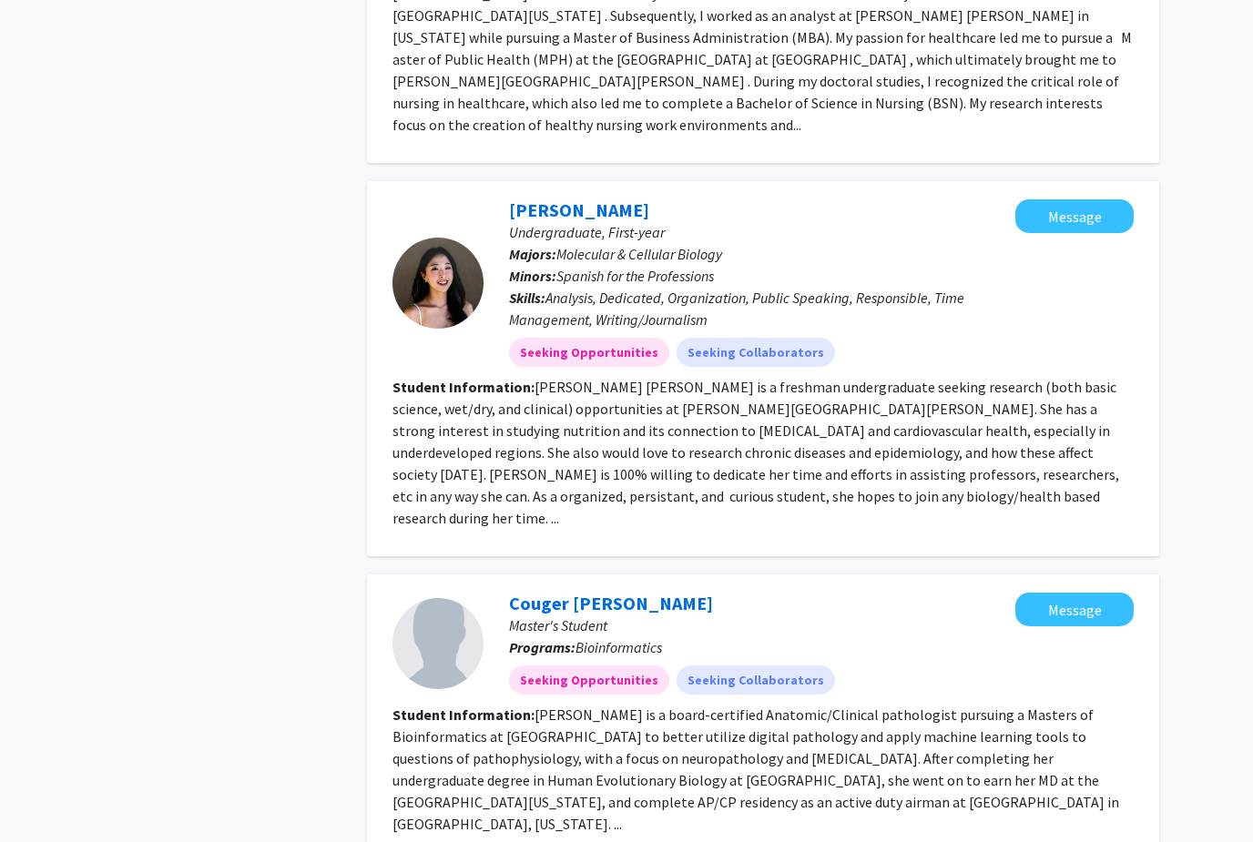
scroll to position [2311, 0]
click at [553, 379] on fg-read-more "Yoonseo Linda Lee is a freshman undergraduate seeking research (both basic scie…" at bounding box center [755, 453] width 726 height 149
click at [464, 239] on div at bounding box center [437, 284] width 91 height 91
click at [543, 199] on link "Yoonseo Linda Lee" at bounding box center [579, 210] width 140 height 23
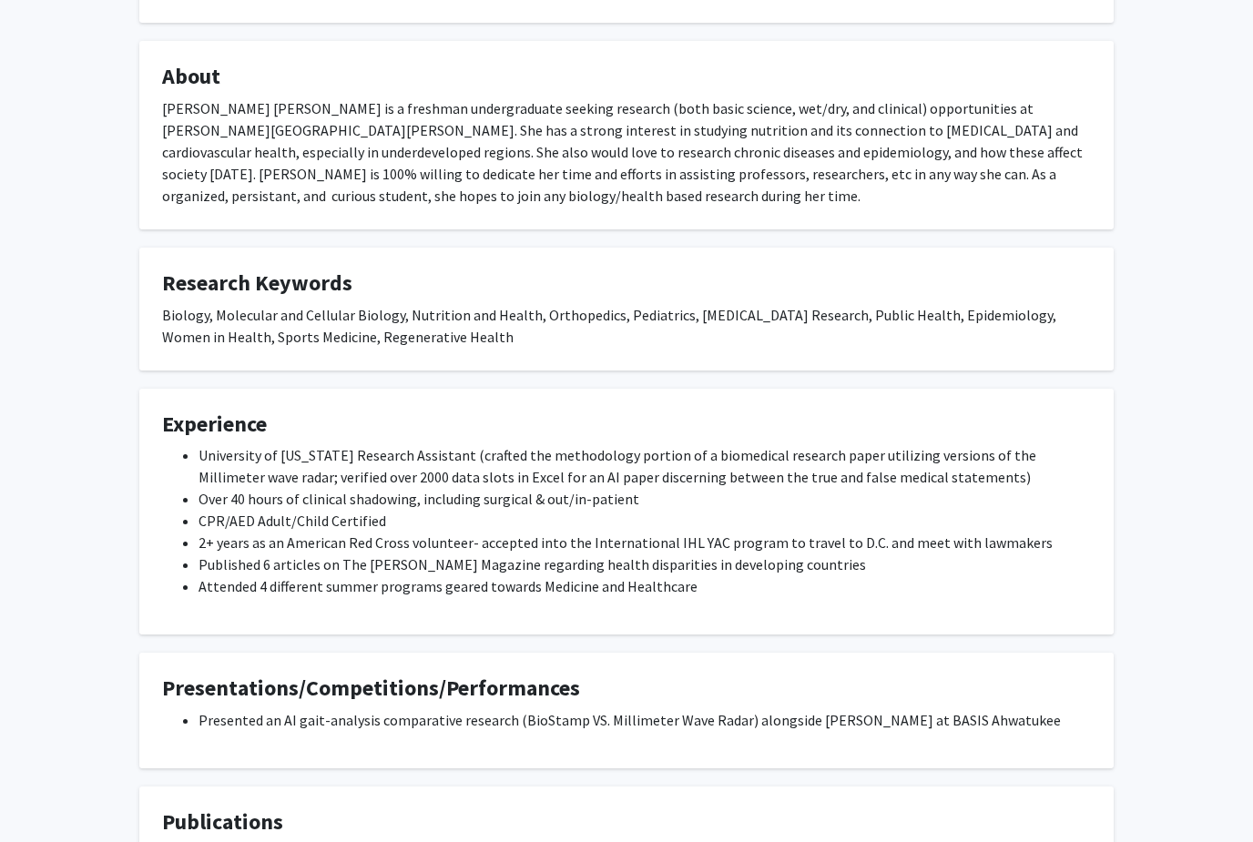
scroll to position [311, 0]
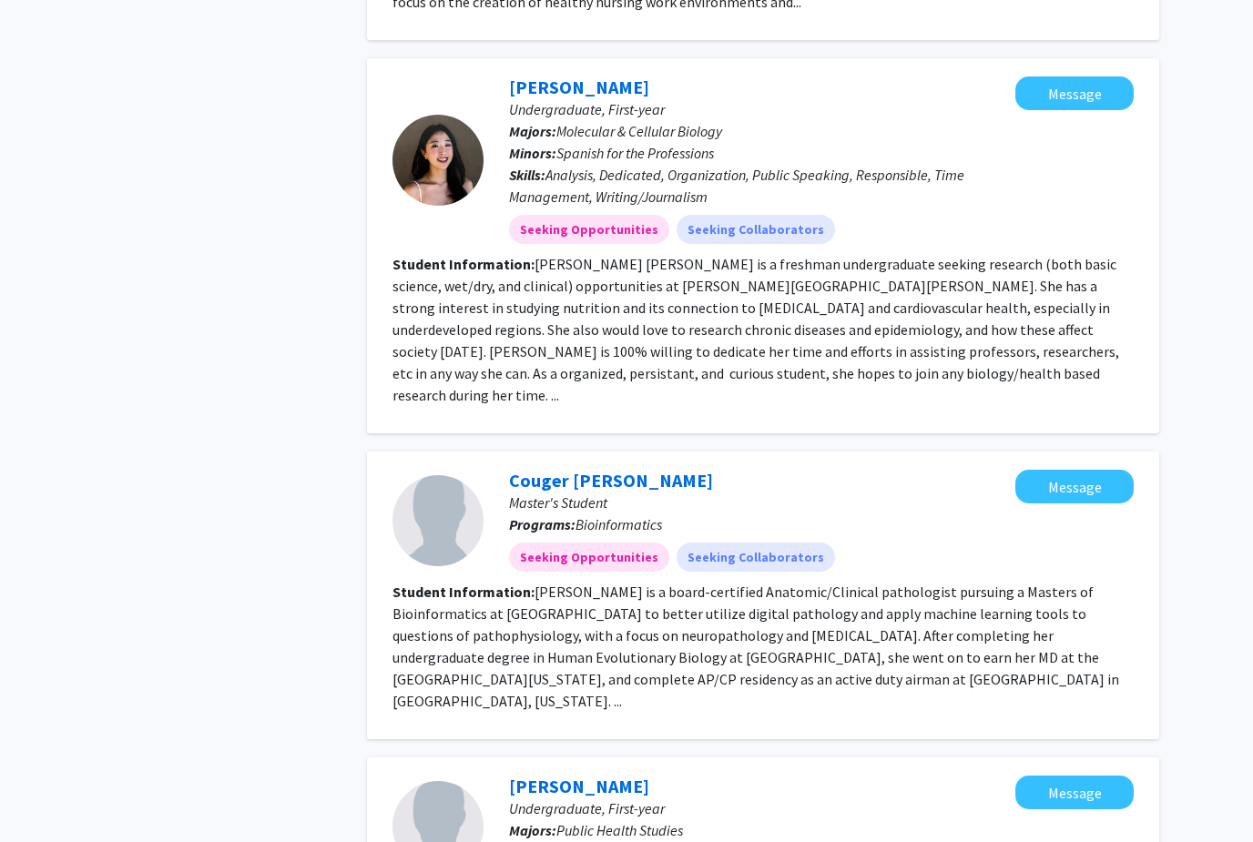
scroll to position [2648, 0]
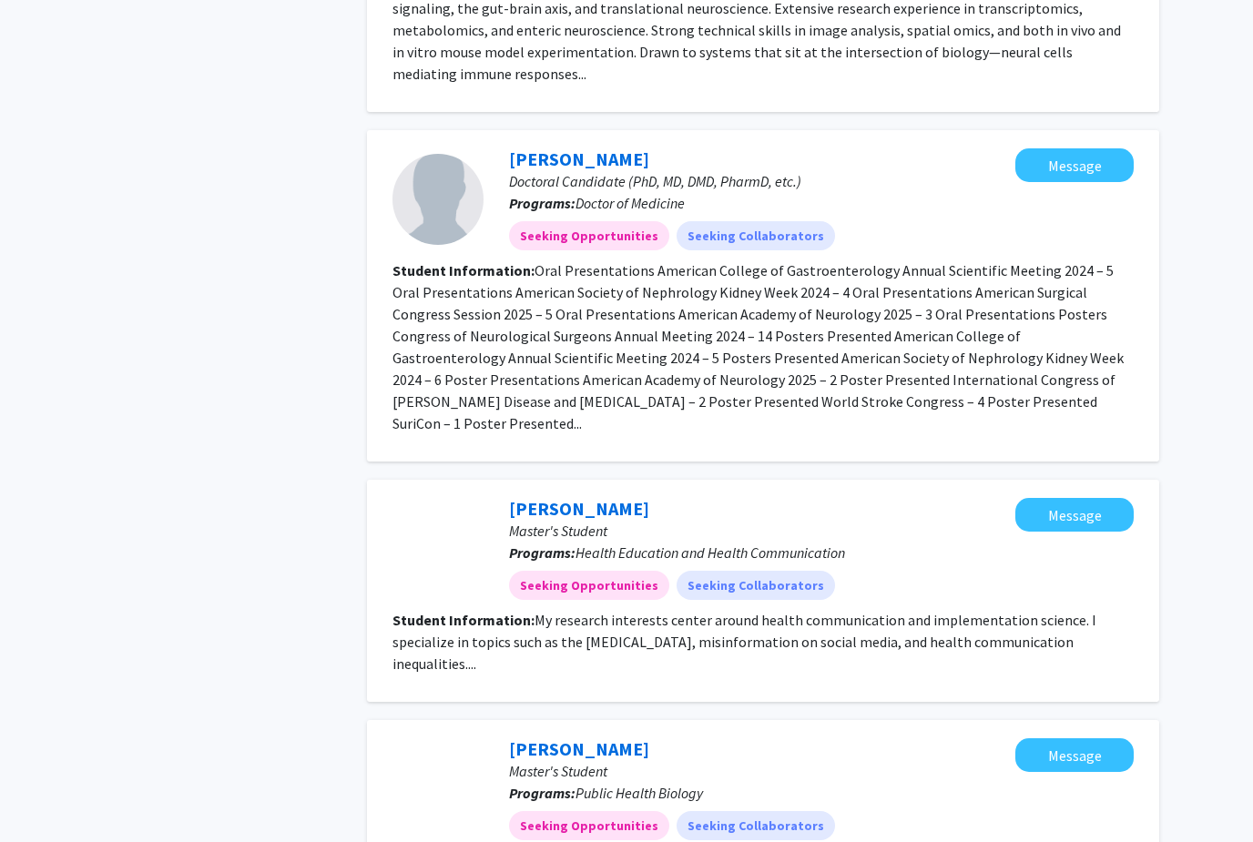
scroll to position [2283, 0]
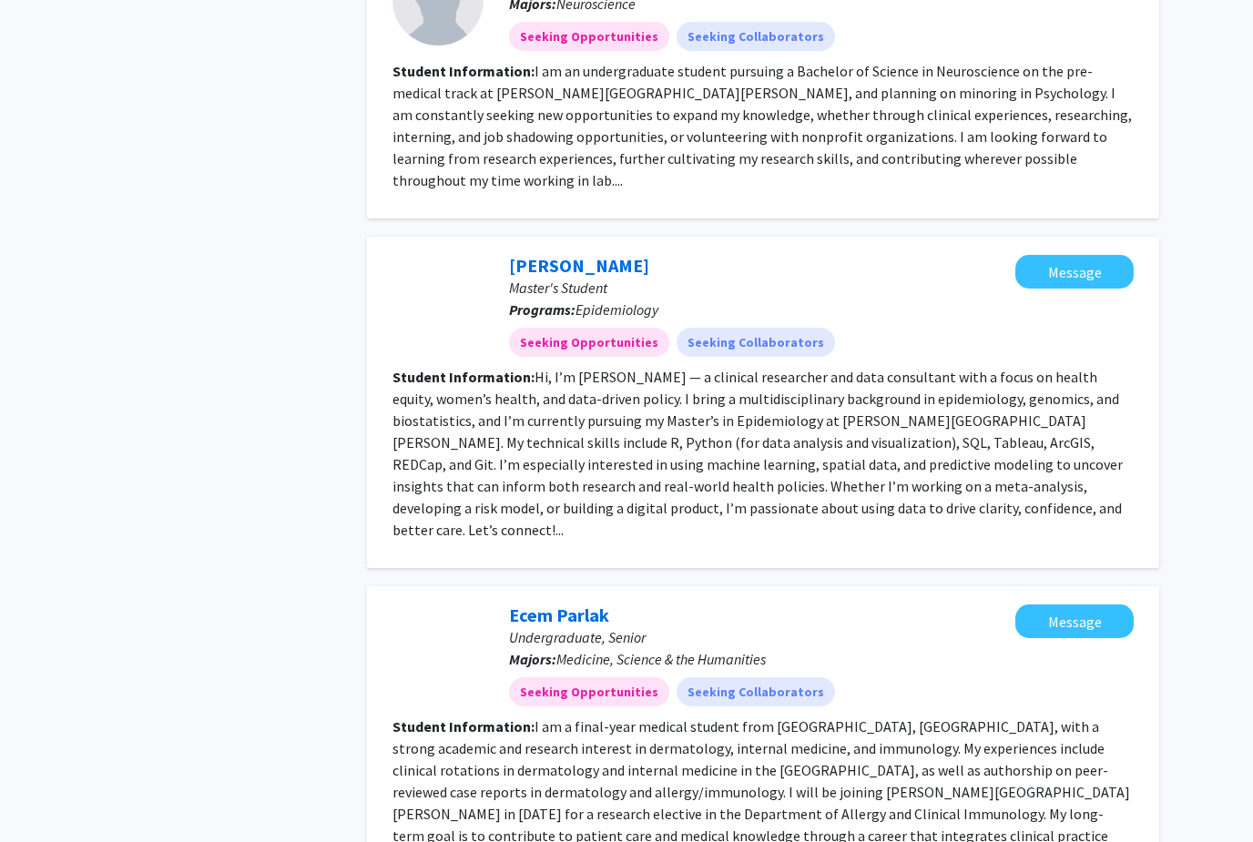
scroll to position [2458, 0]
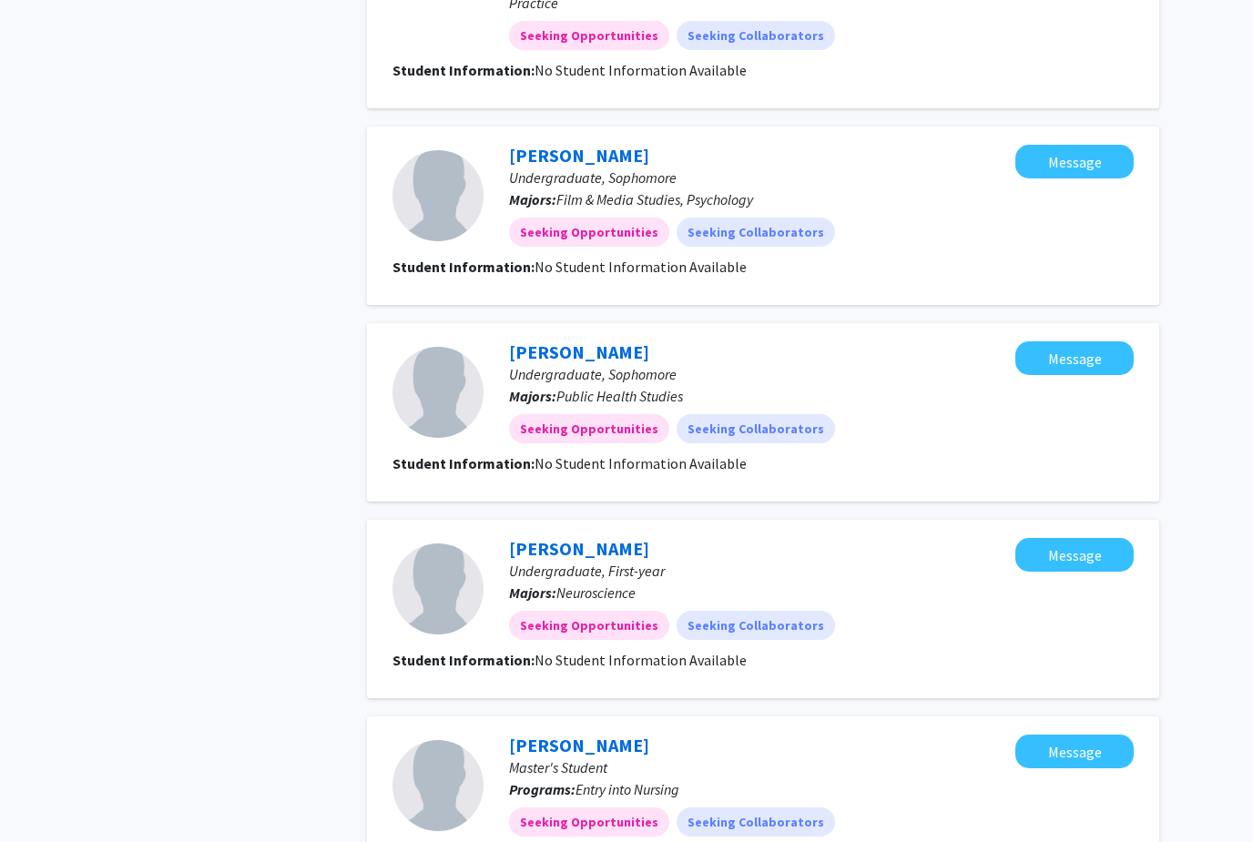
scroll to position [1671, 0]
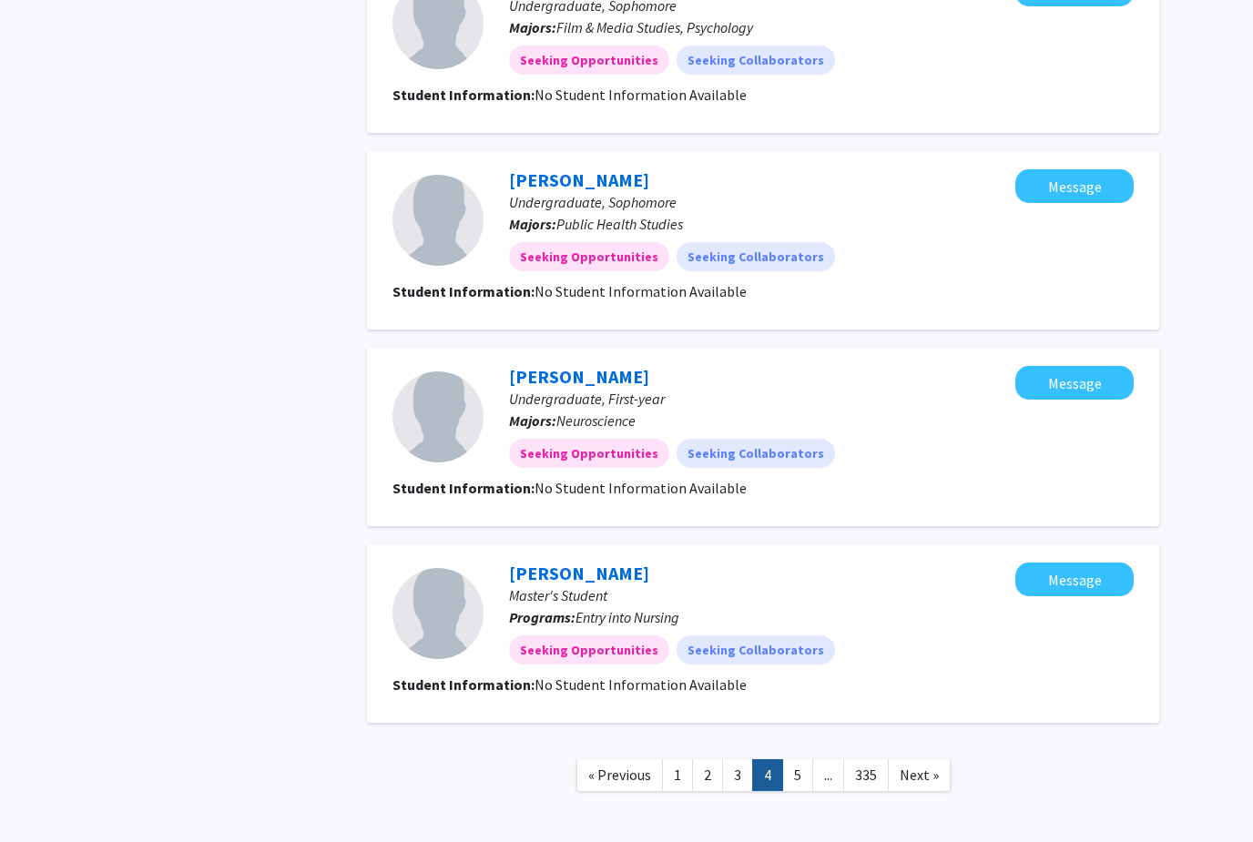
click at [797, 759] on link "5" at bounding box center [797, 775] width 31 height 32
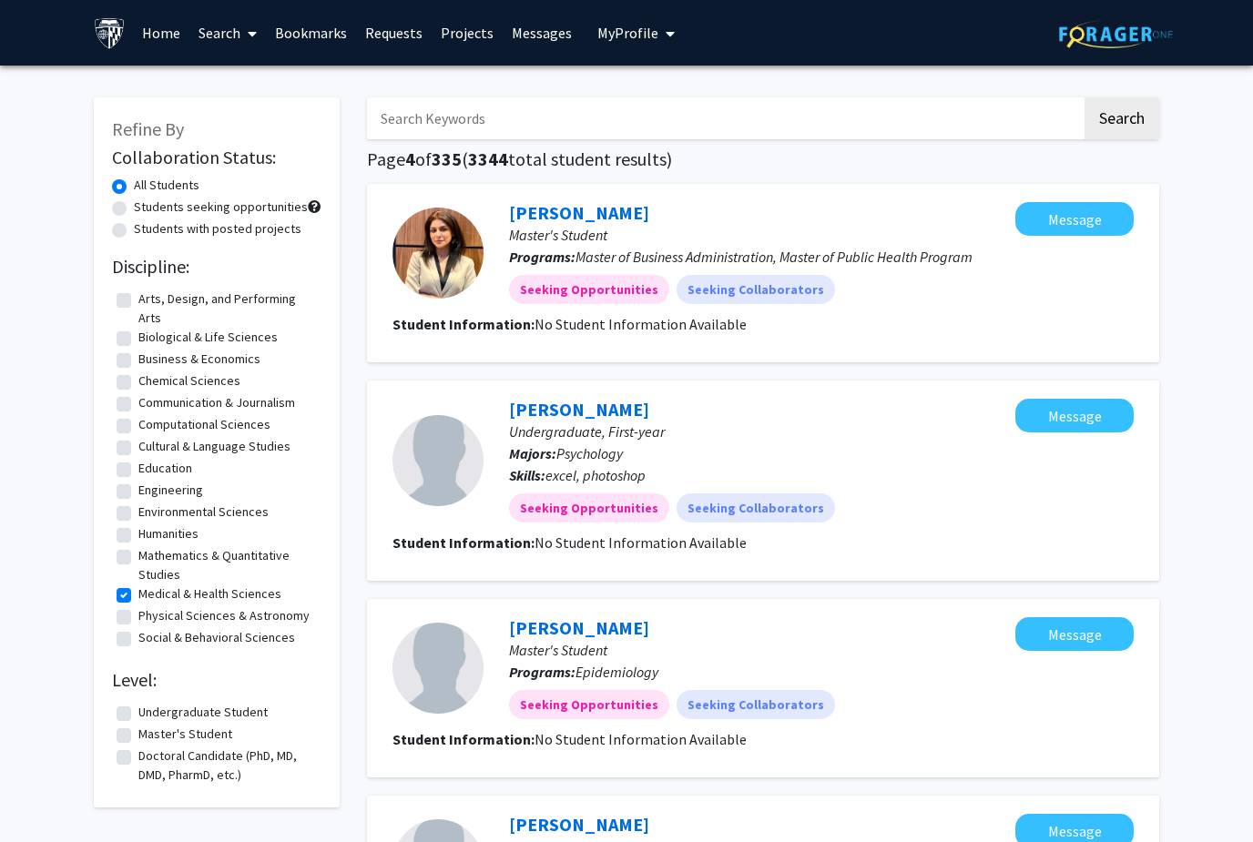
scroll to position [1671, 0]
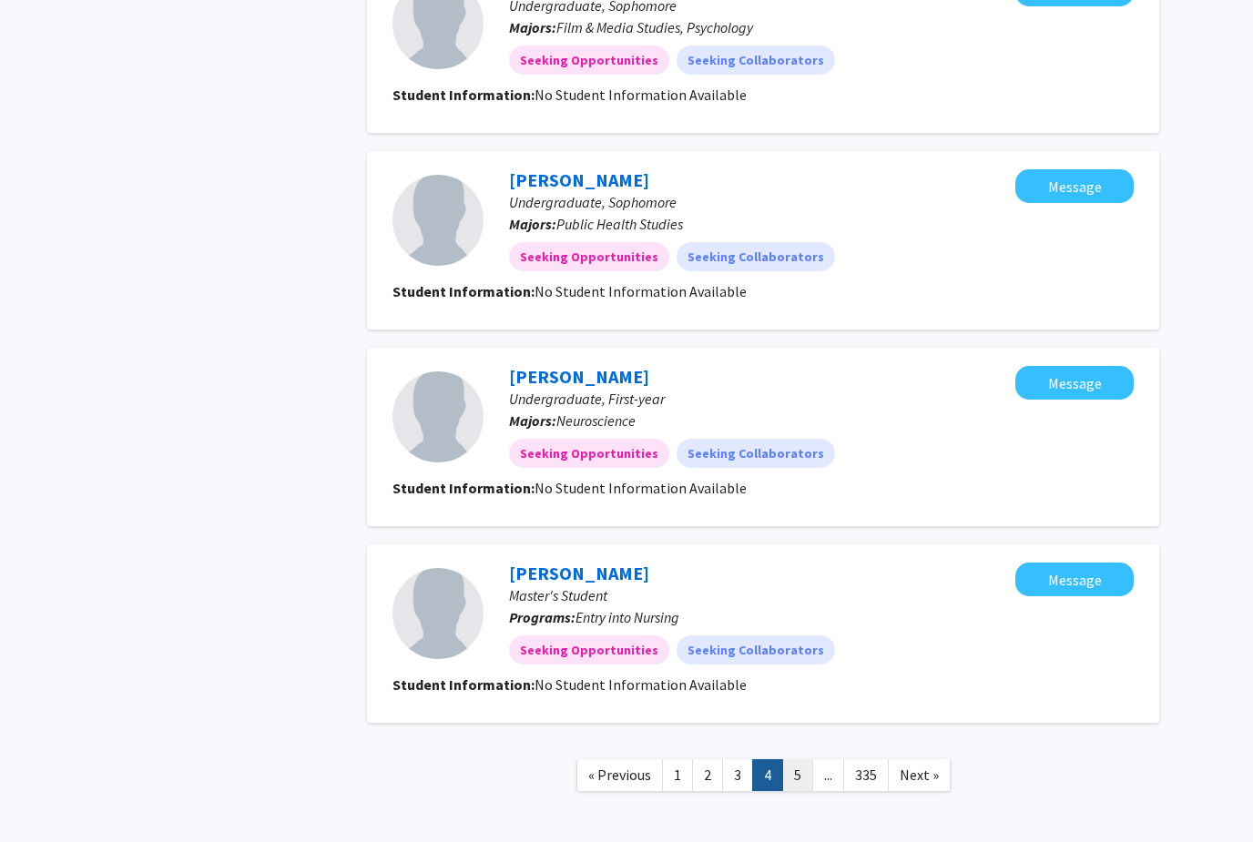
click at [798, 759] on link "5" at bounding box center [797, 775] width 31 height 32
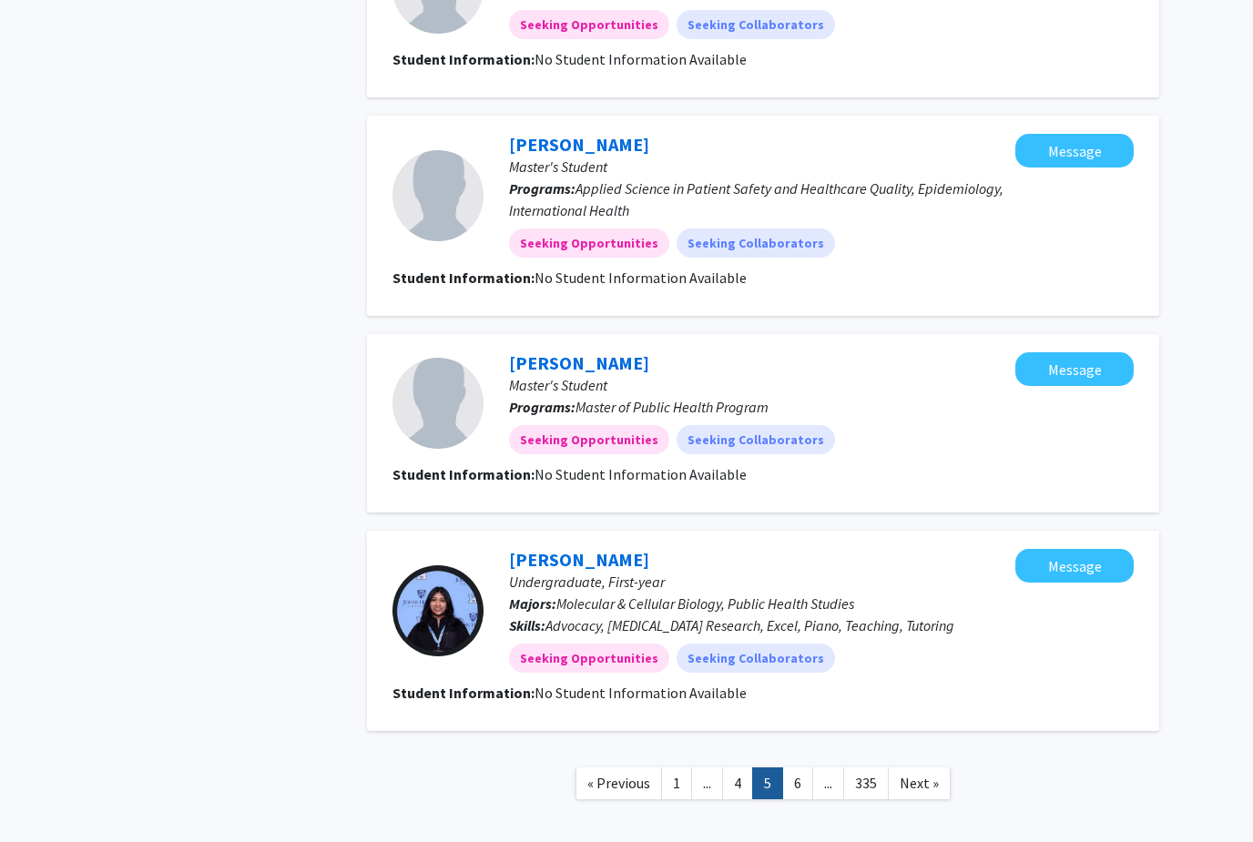
scroll to position [1471, 0]
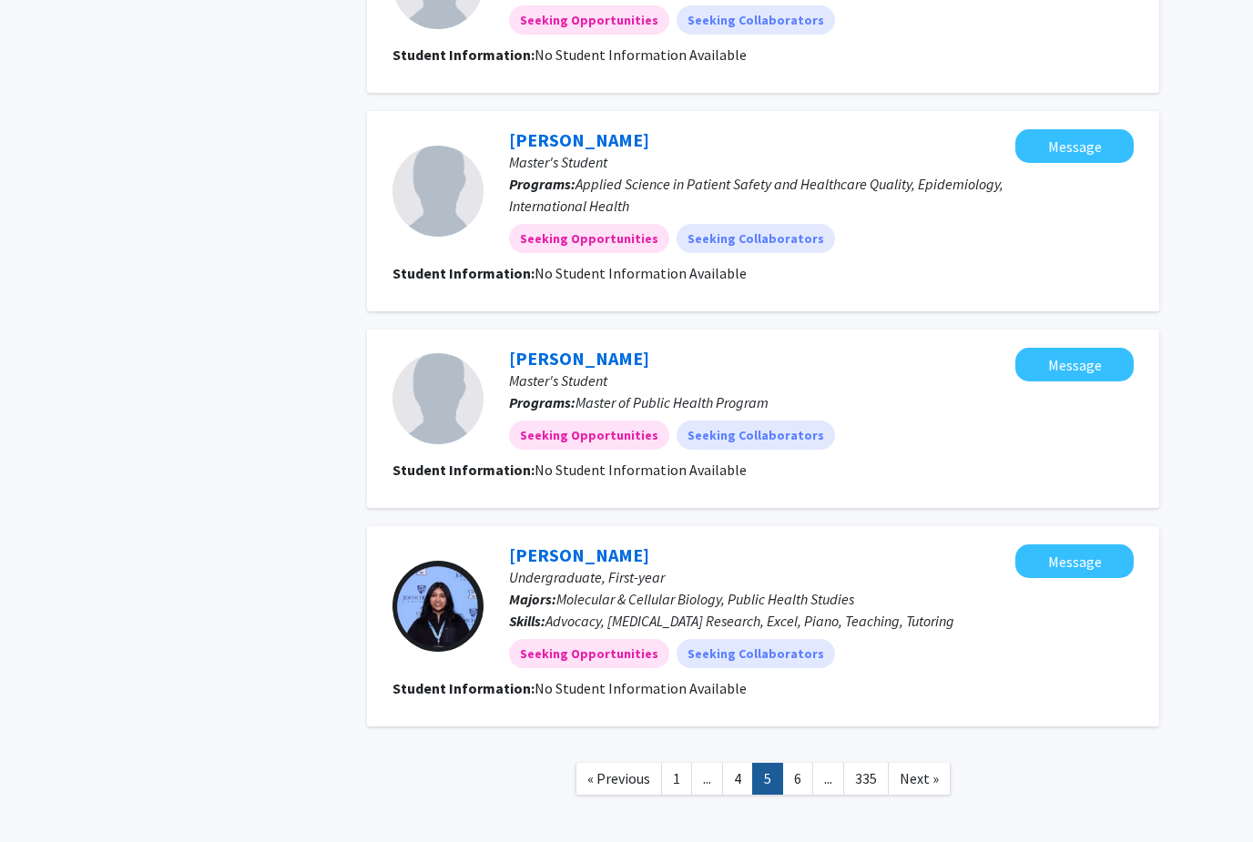
click at [799, 760] on nav "« Previous 1 ... 4 5 6 ... 335 Next »" at bounding box center [763, 782] width 792 height 74
click at [799, 775] on link "6" at bounding box center [797, 779] width 31 height 32
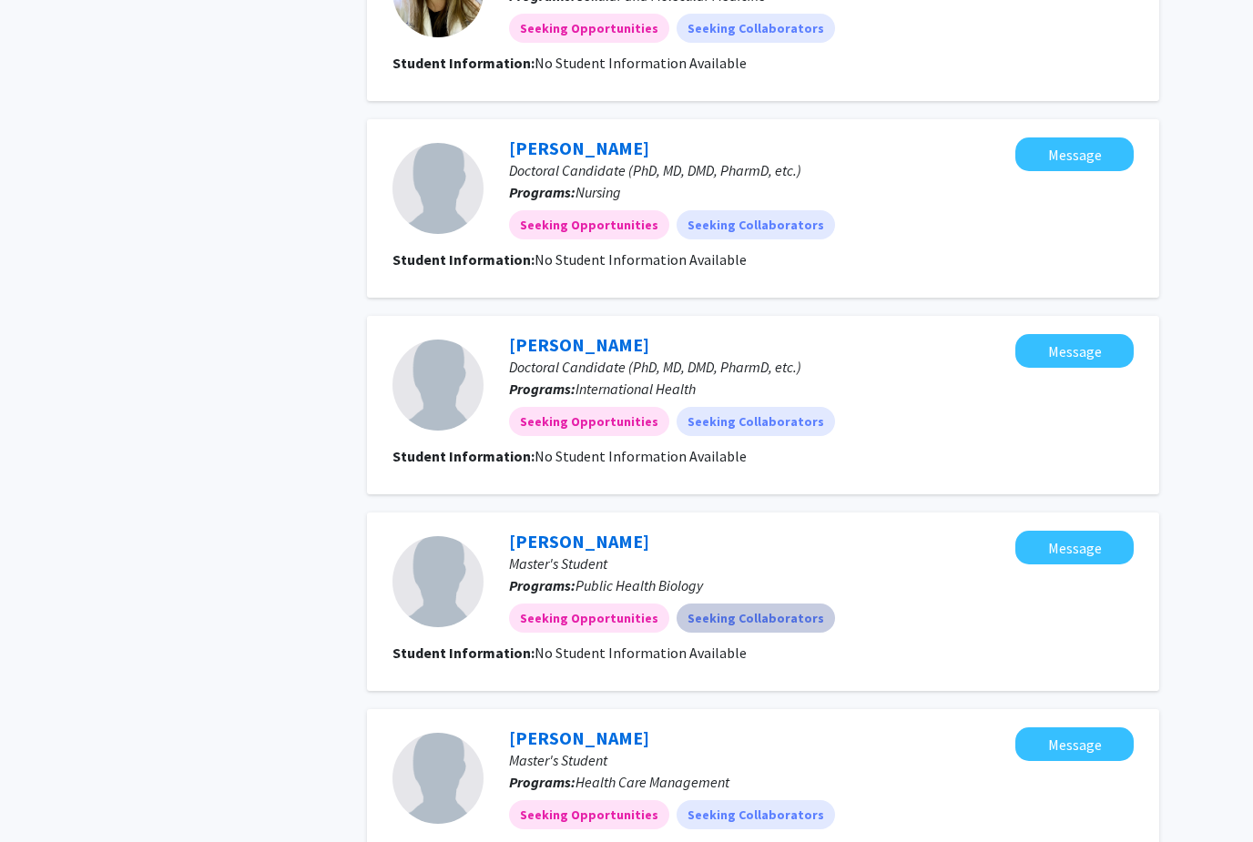
scroll to position [1431, 0]
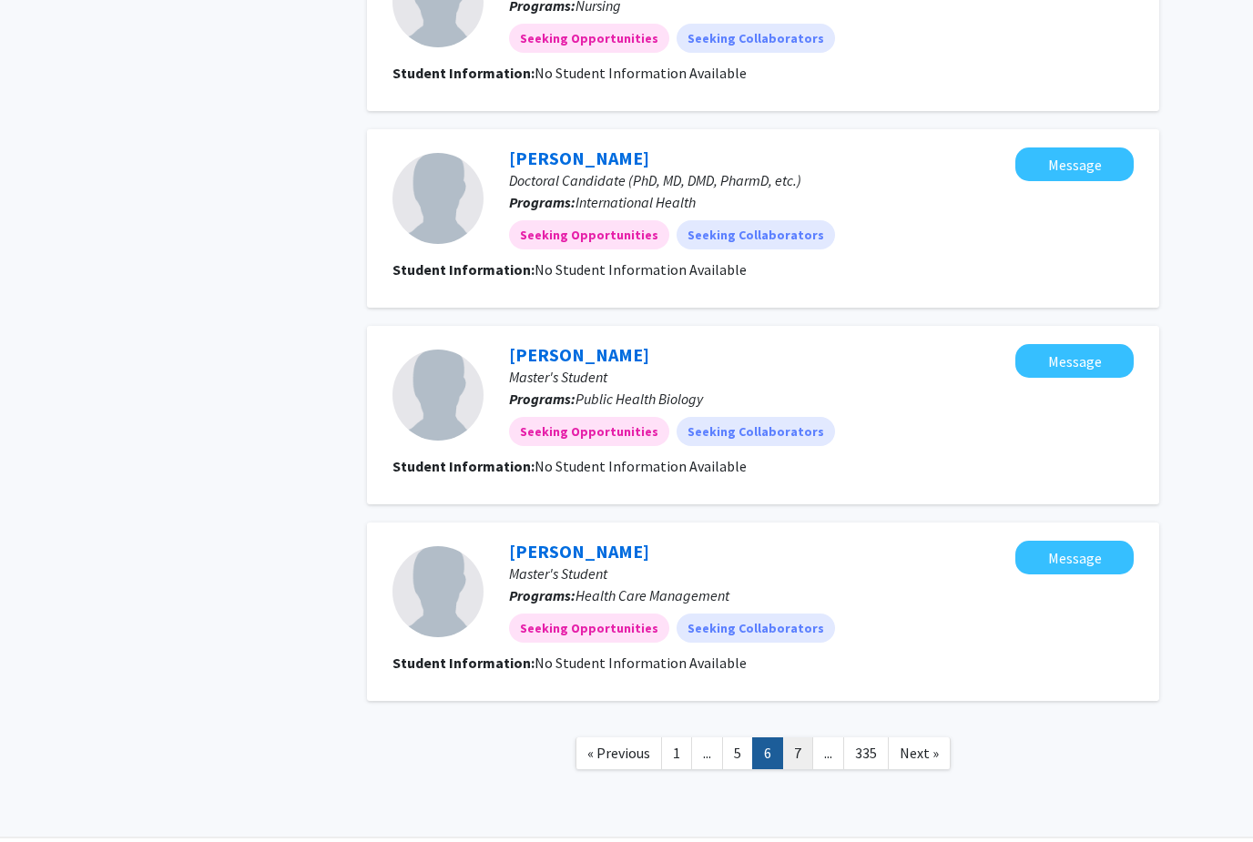
click at [801, 747] on link "7" at bounding box center [797, 753] width 31 height 32
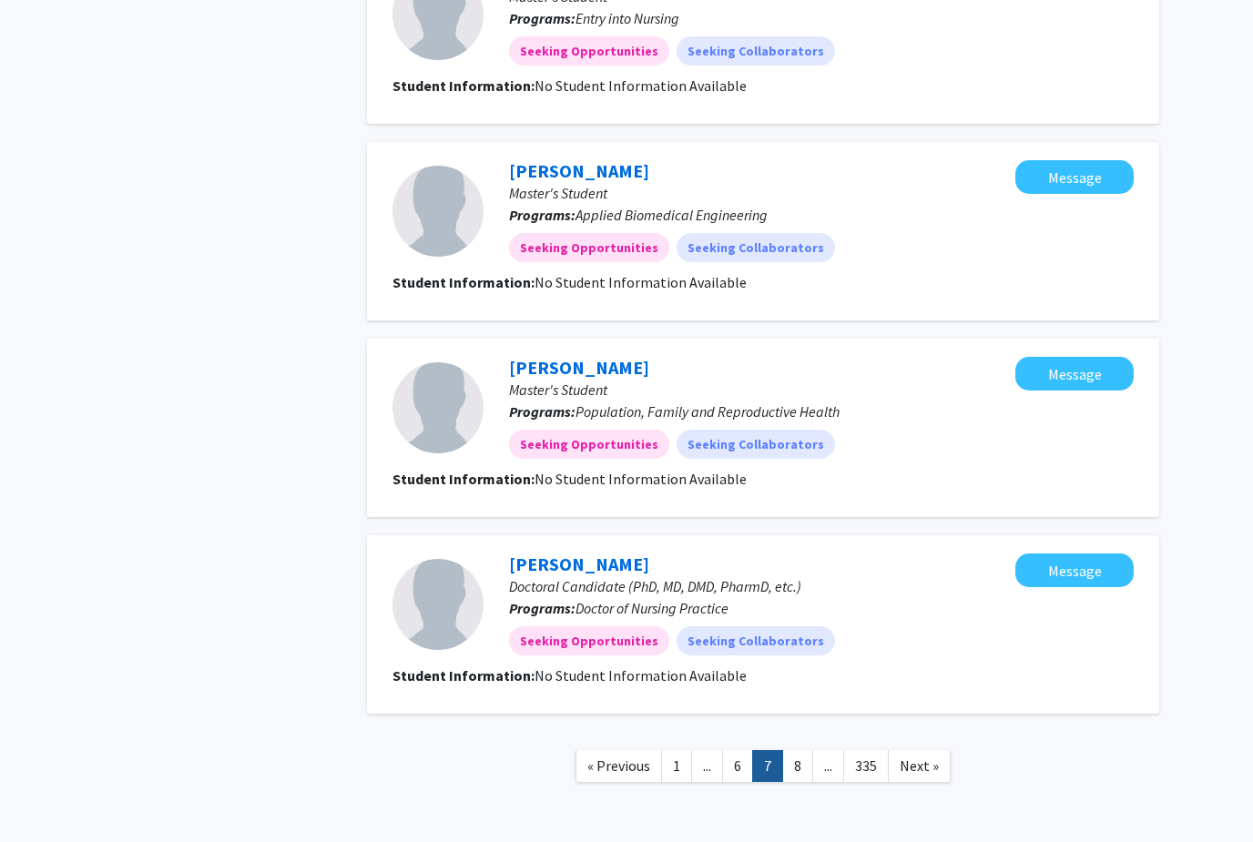
scroll to position [1453, 0]
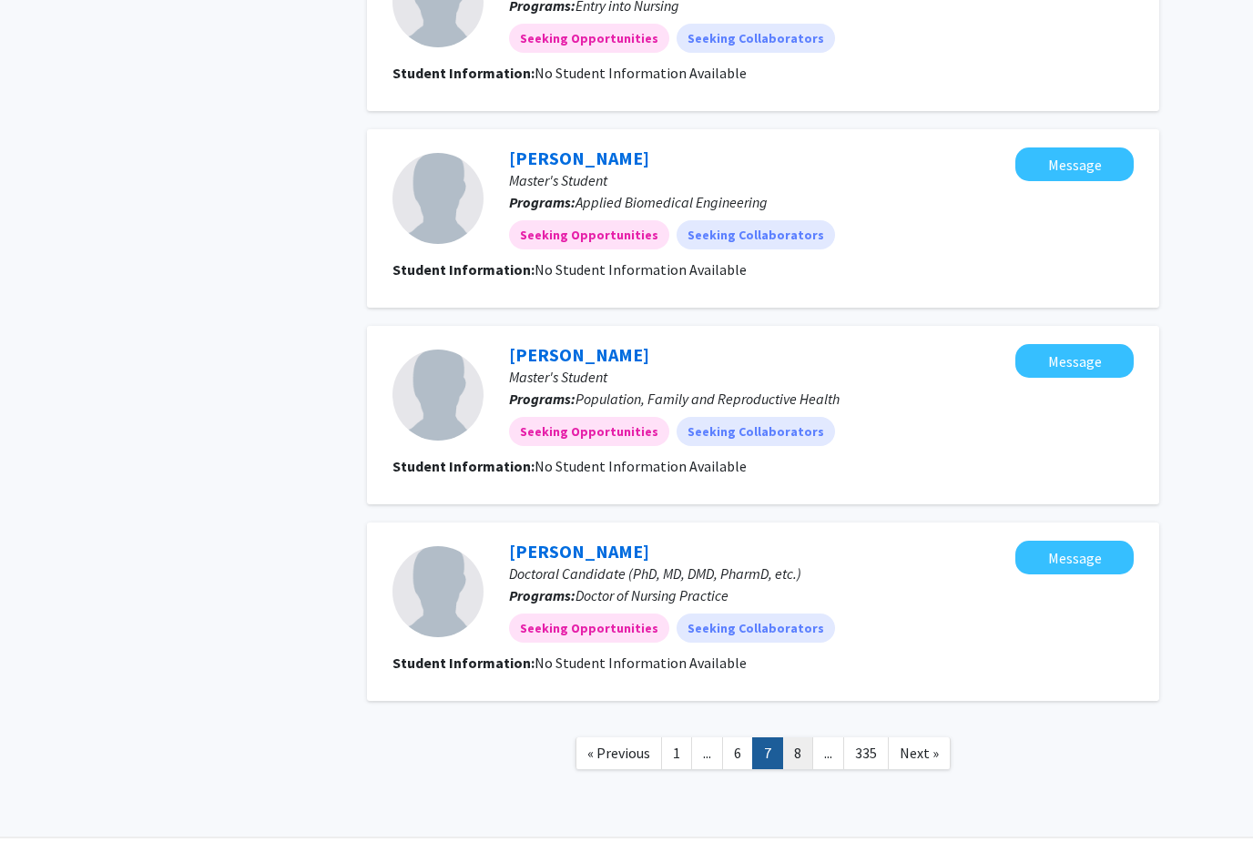
click at [801, 757] on link "8" at bounding box center [797, 753] width 31 height 32
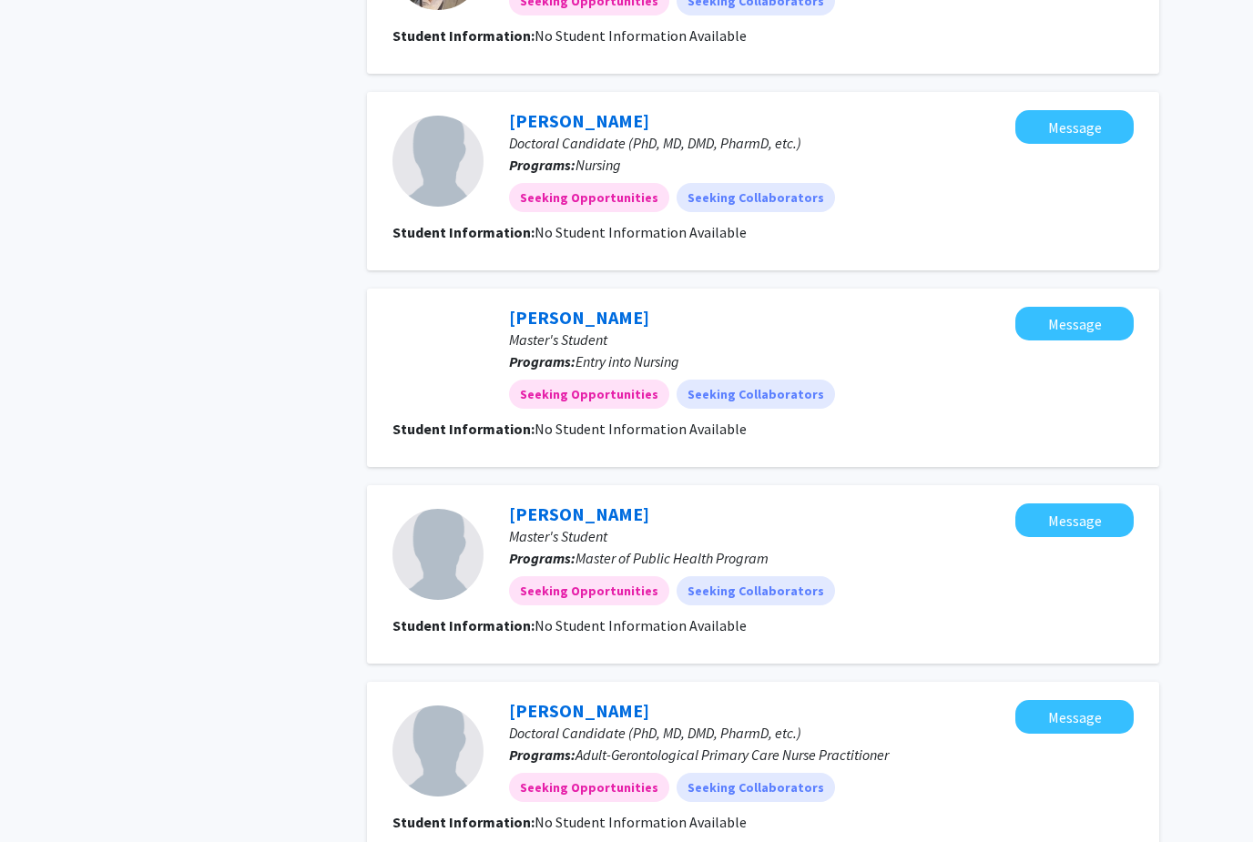
scroll to position [874, 0]
